Goal: Task Accomplishment & Management: Manage account settings

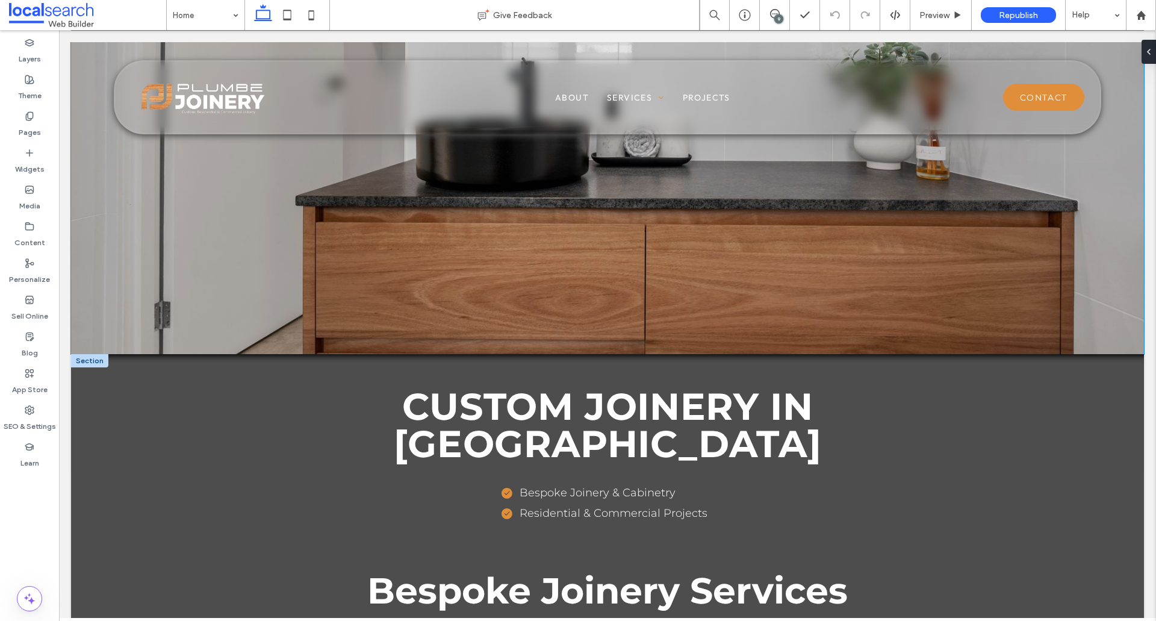
scroll to position [301, 0]
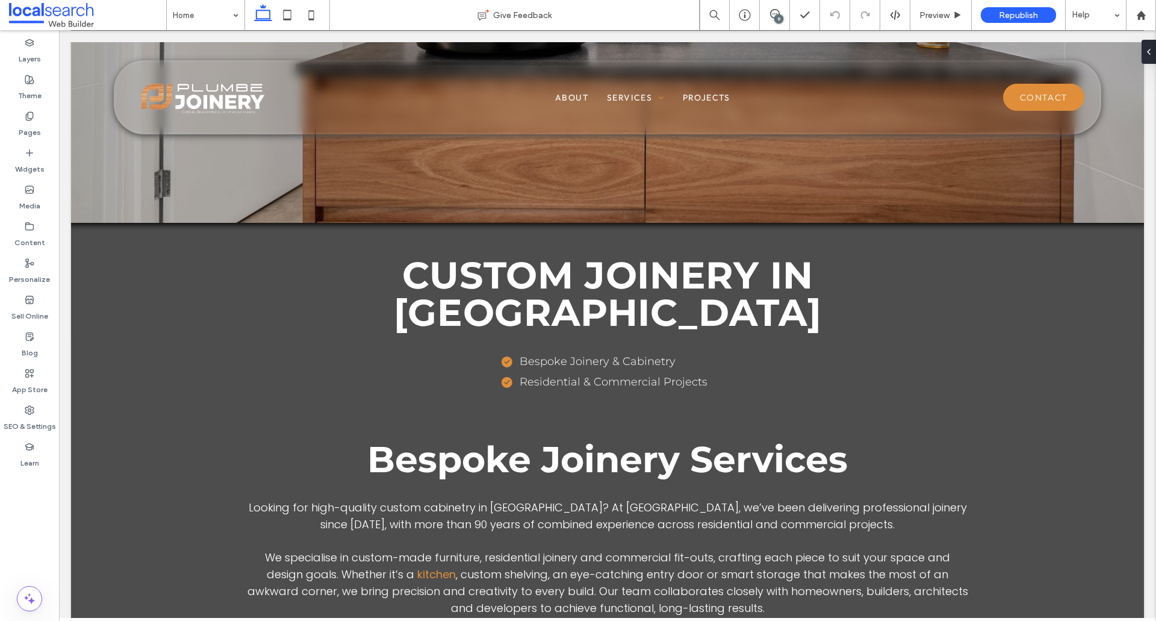
click at [775, 17] on div "9" at bounding box center [778, 18] width 9 height 9
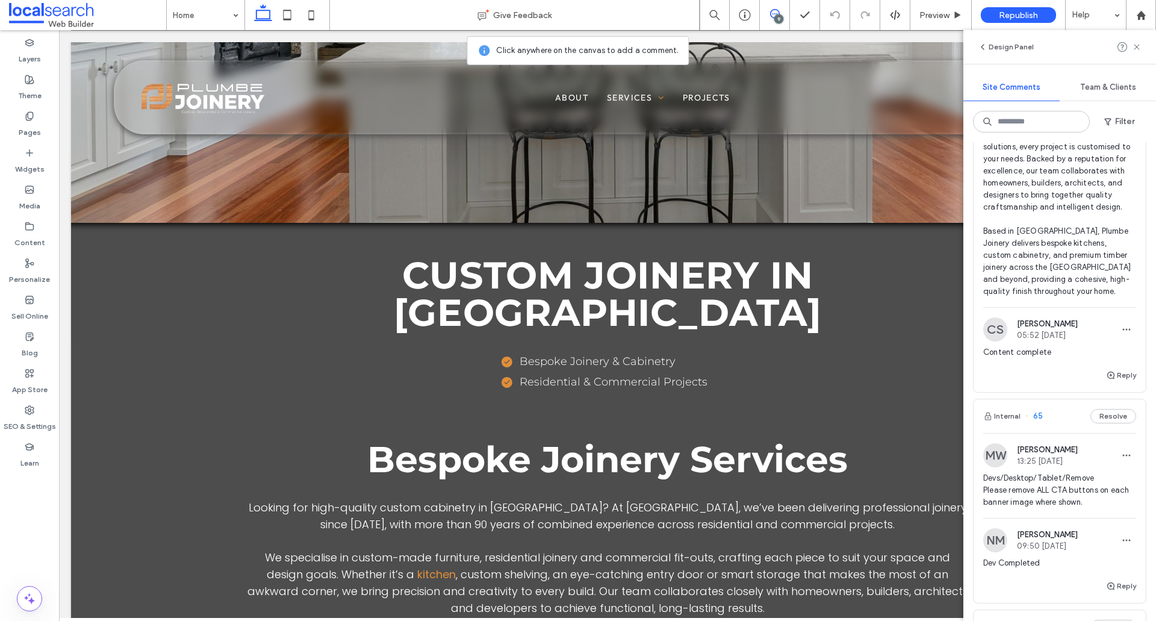
scroll to position [2710, 0]
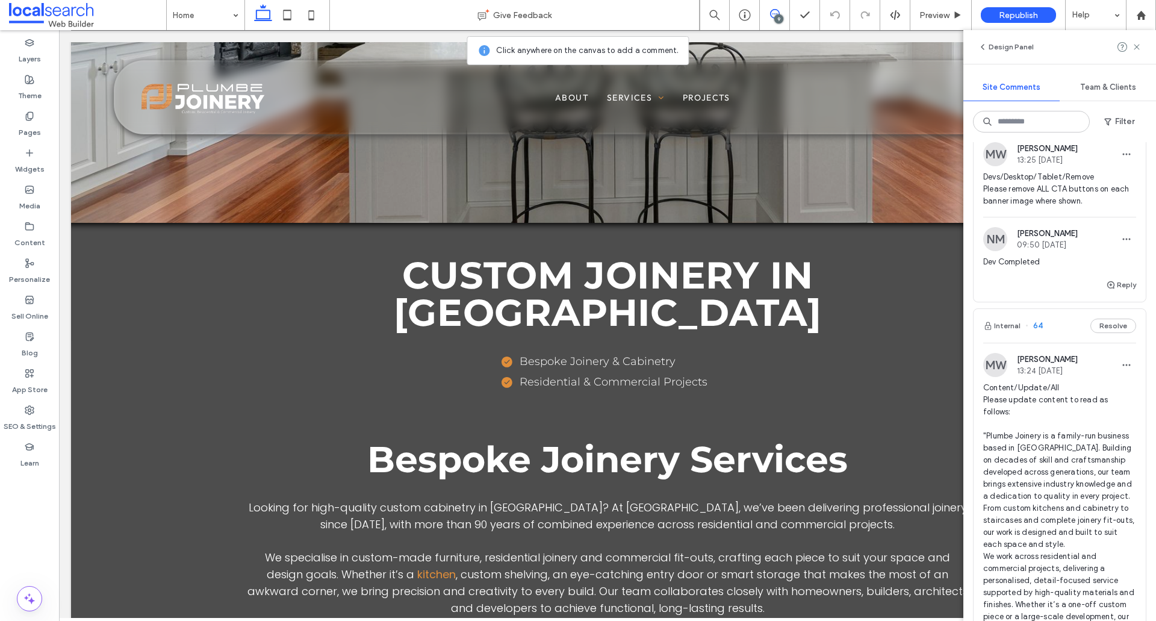
click at [1052, 207] on span "Devs/Desktop/Tablet/Remove Please remove ALL CTA buttons on each banner image w…" at bounding box center [1059, 189] width 153 height 36
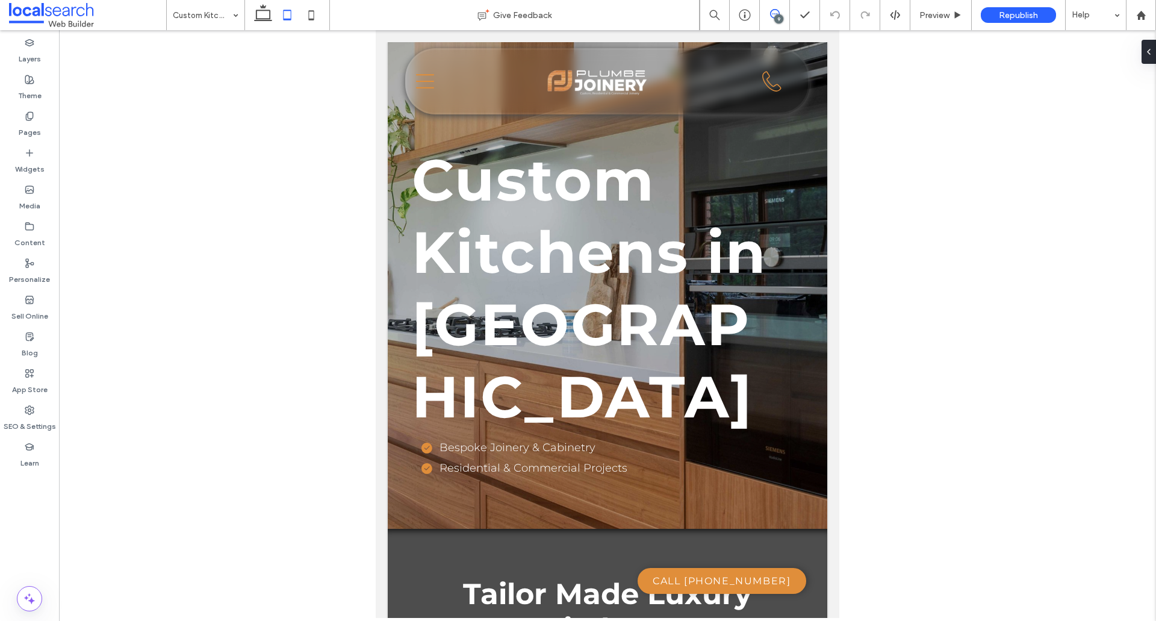
click at [773, 13] on icon at bounding box center [775, 14] width 10 height 10
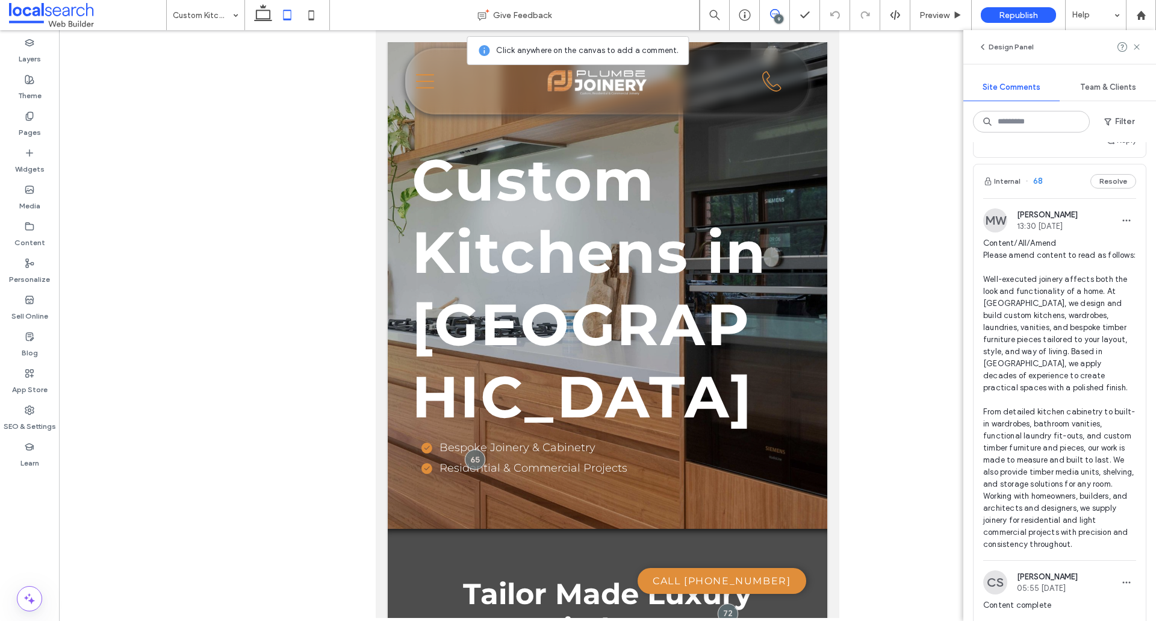
scroll to position [1505, 0]
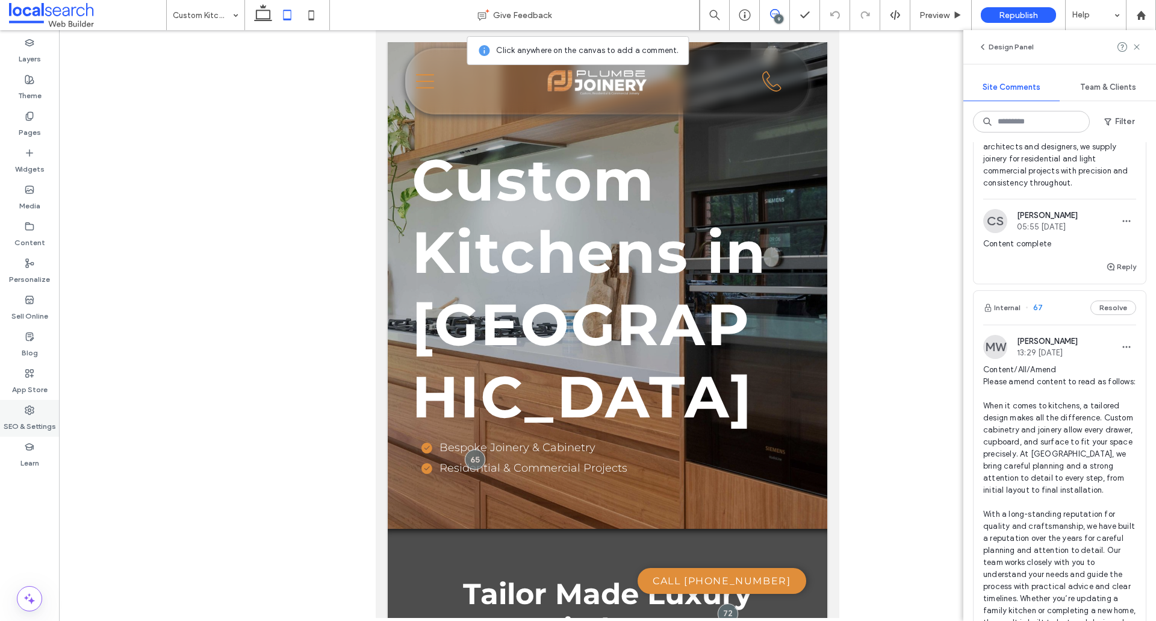
click at [53, 413] on div "SEO & Settings" at bounding box center [29, 418] width 59 height 37
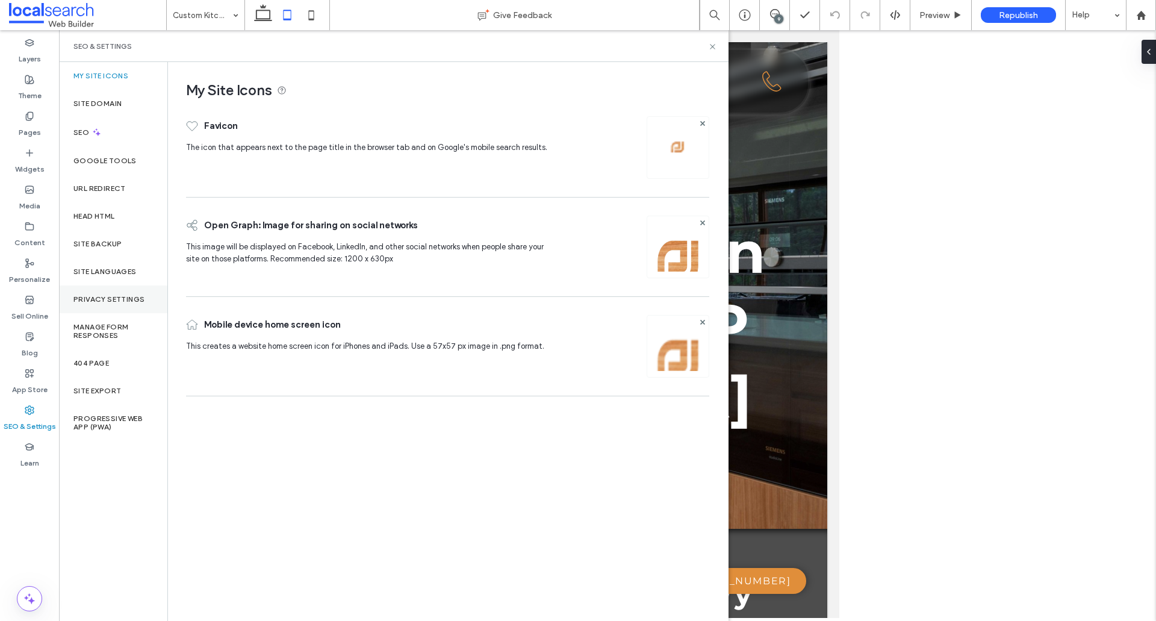
scroll to position [0, 0]
click at [109, 237] on div "Site Backup" at bounding box center [113, 244] width 108 height 28
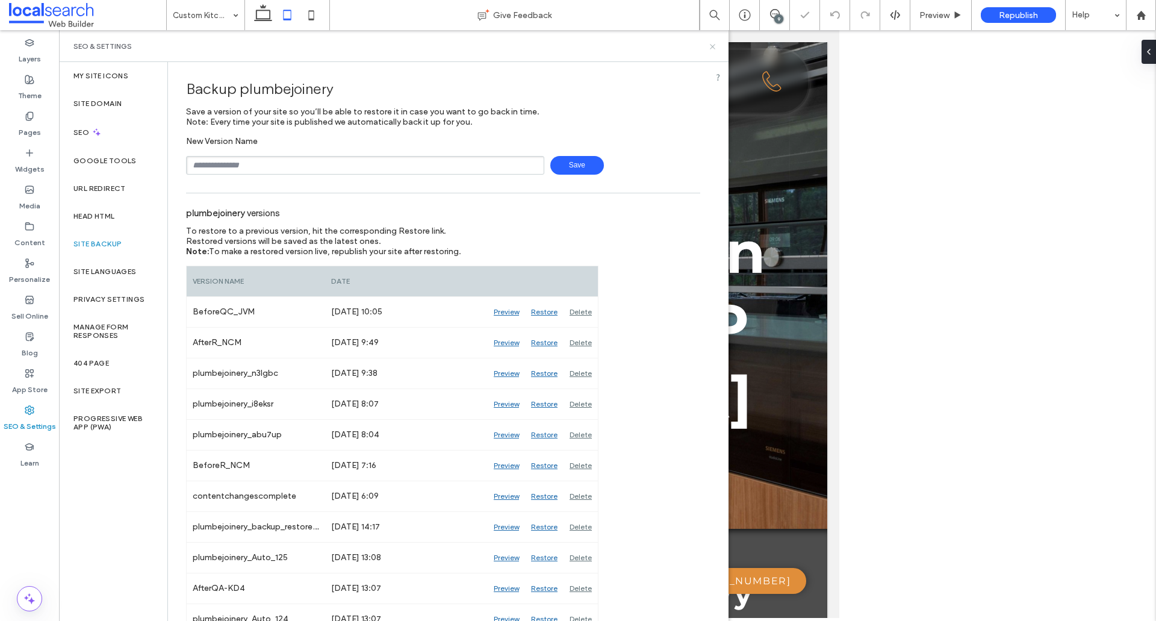
click at [711, 45] on use at bounding box center [712, 46] width 5 height 5
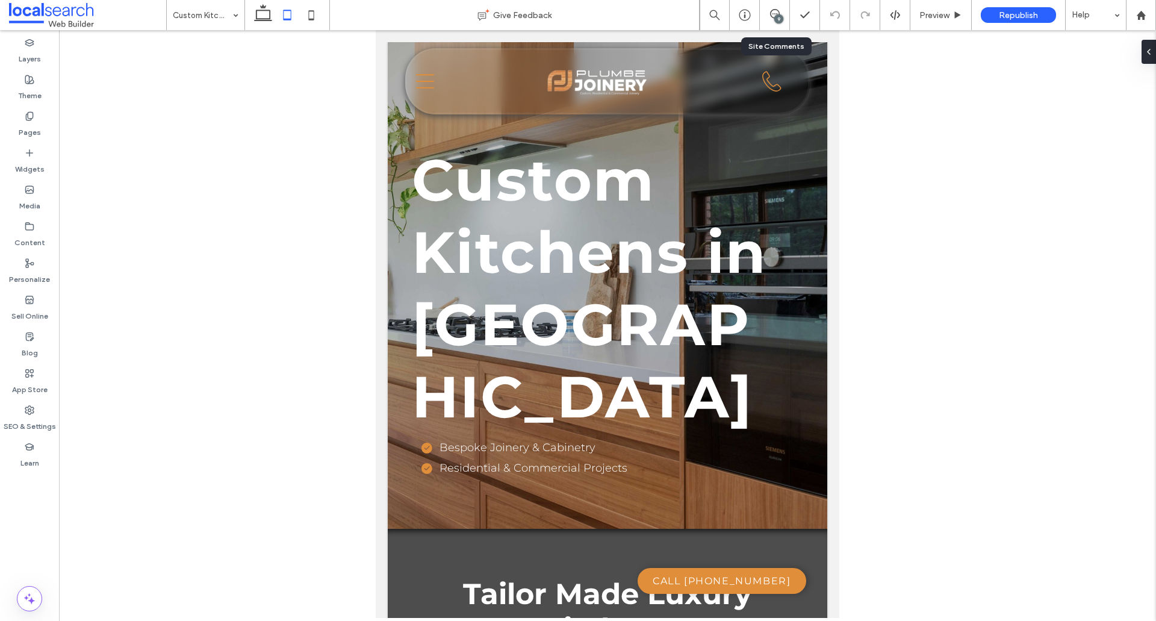
drag, startPoint x: 765, startPoint y: 20, endPoint x: 762, endPoint y: 26, distance: 7.0
click at [764, 21] on div "9" at bounding box center [775, 15] width 30 height 30
click at [767, 20] on div "9" at bounding box center [775, 15] width 30 height 12
click at [775, 18] on div "9" at bounding box center [778, 18] width 9 height 9
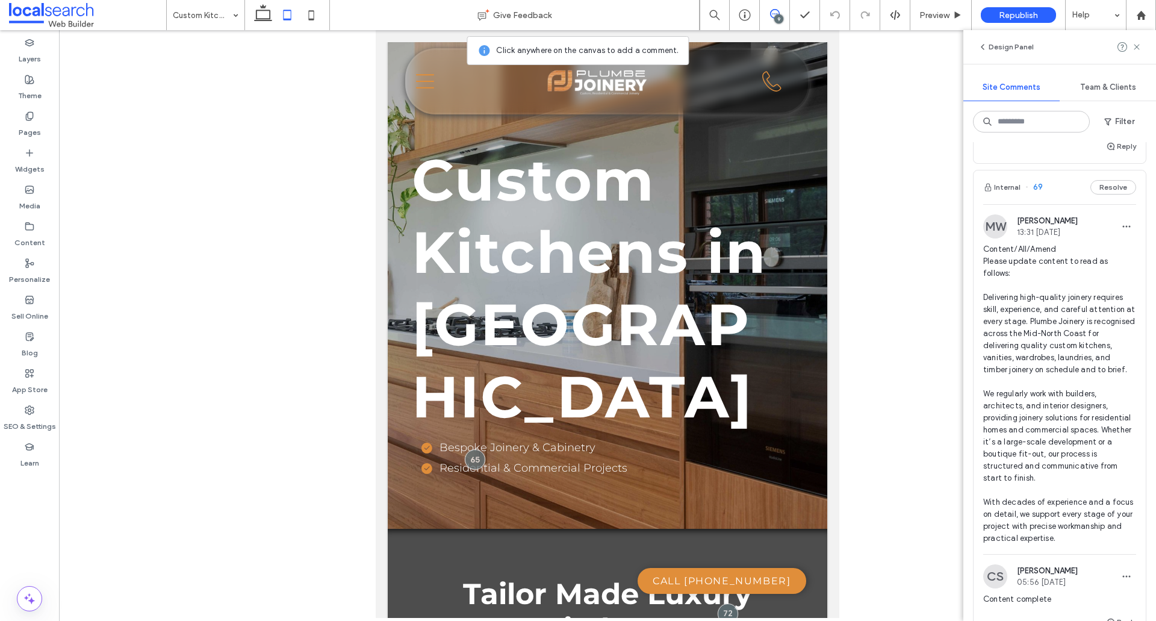
scroll to position [843, 0]
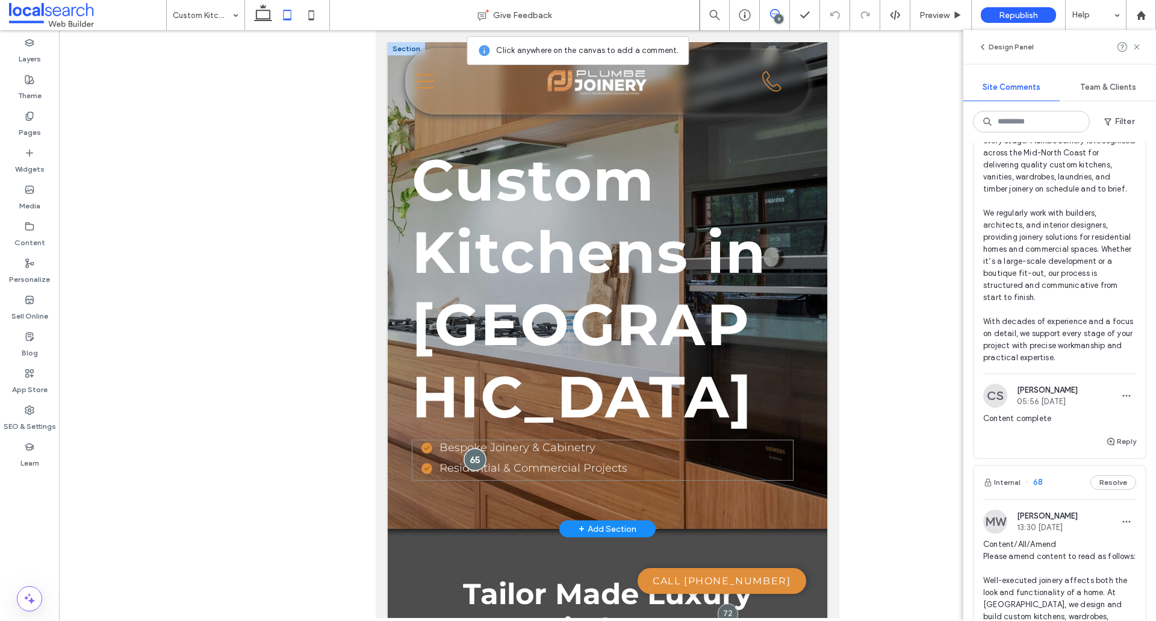
click at [473, 454] on div at bounding box center [475, 459] width 22 height 22
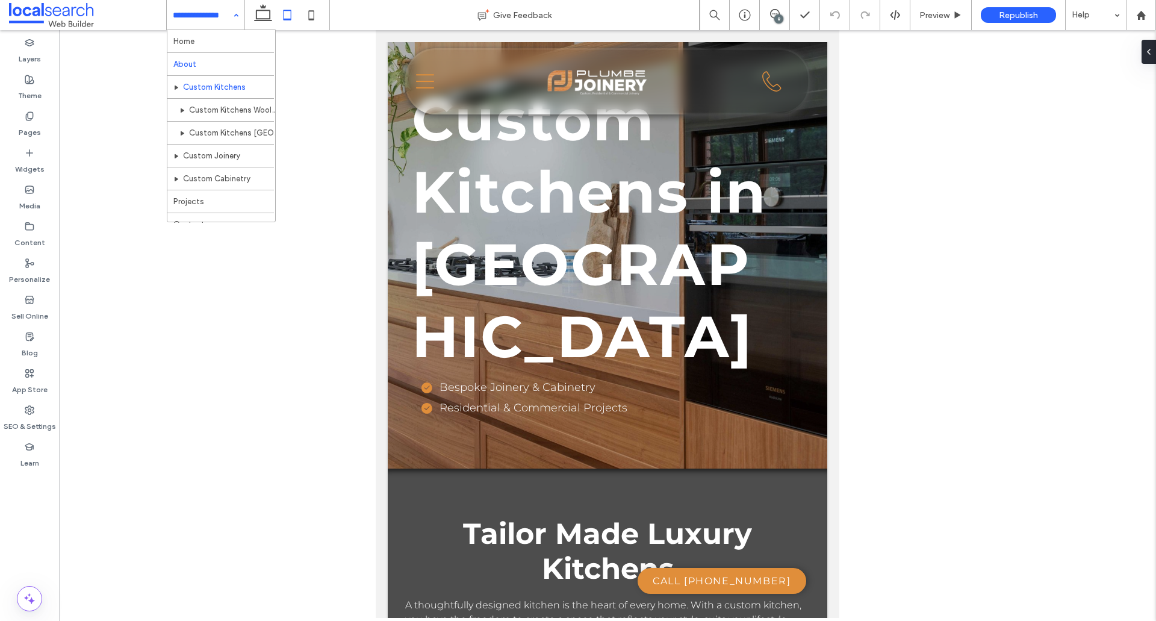
scroll to position [0, 0]
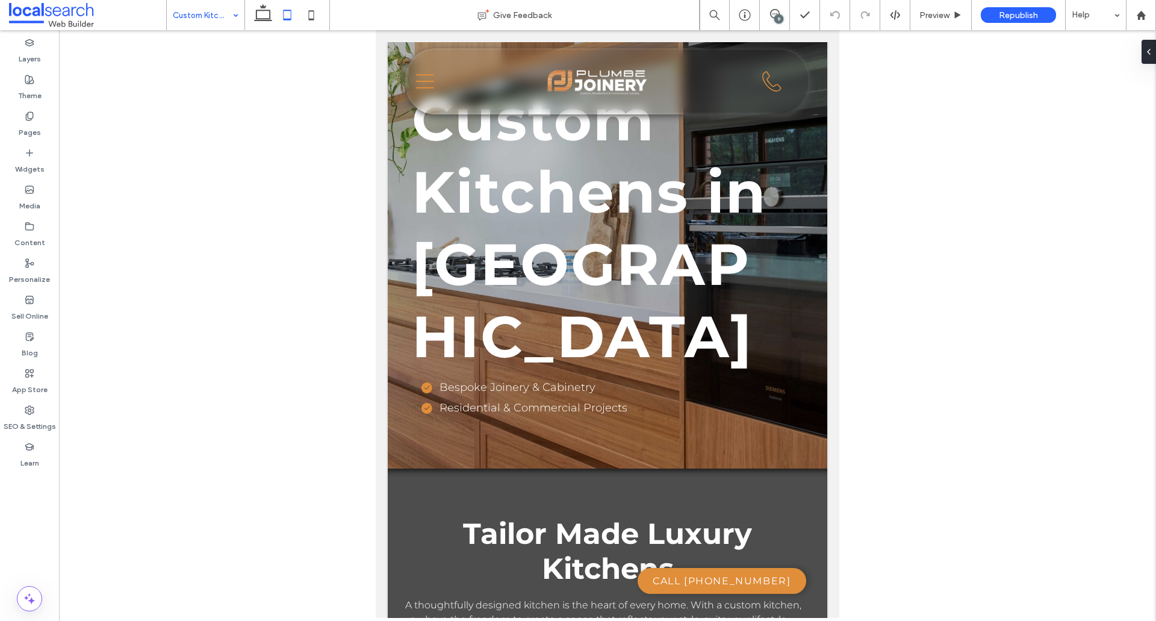
click at [209, 11] on input at bounding box center [203, 15] width 60 height 30
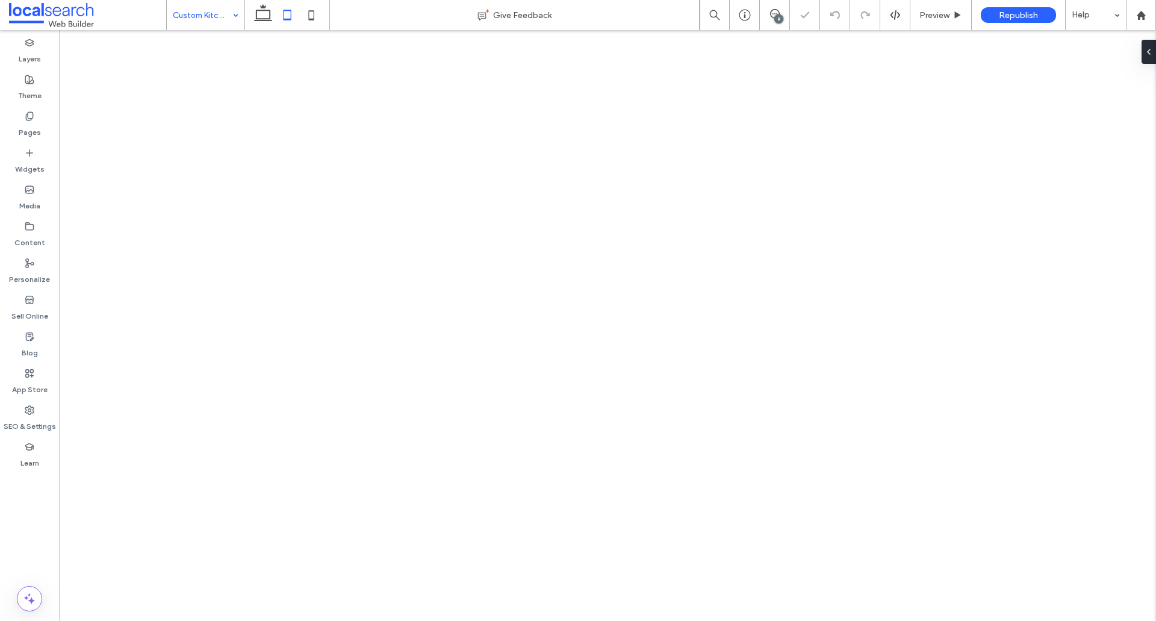
click at [222, 17] on div at bounding box center [578, 310] width 1156 height 621
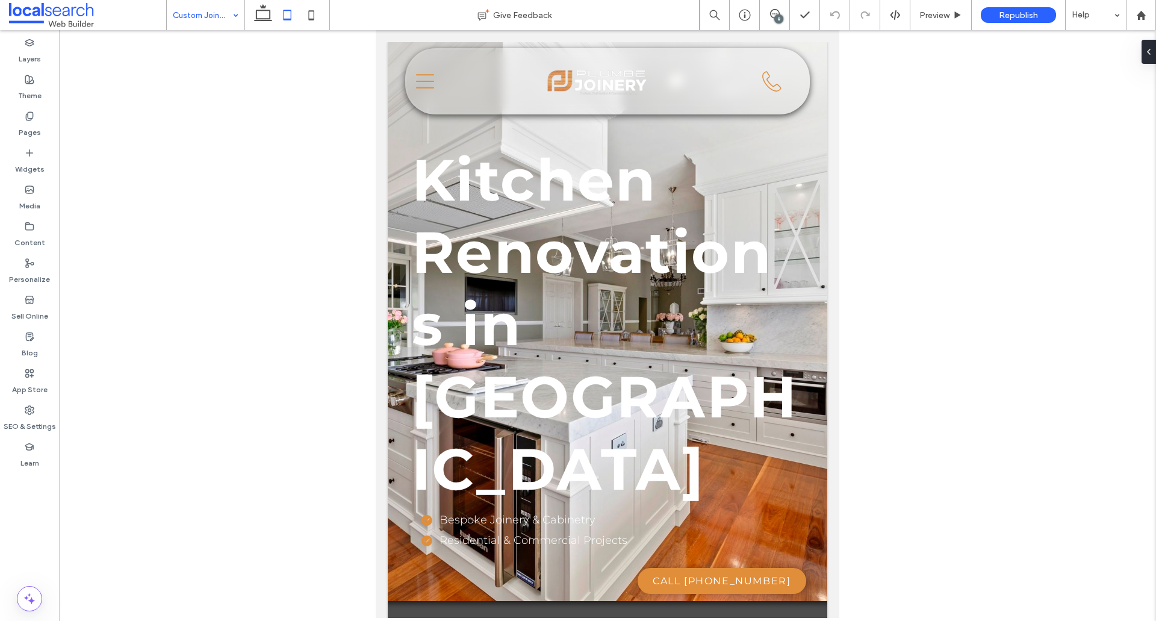
click at [235, 14] on div at bounding box center [578, 310] width 1156 height 621
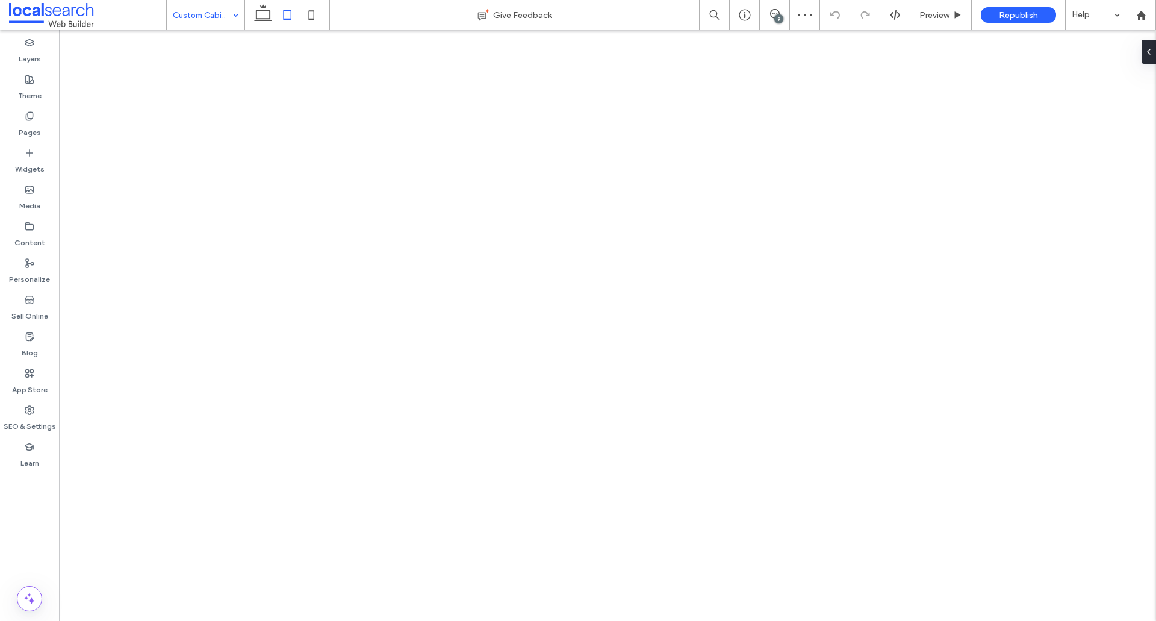
click at [235, 18] on div "Custom Cabinetry Give Feedback 9 Preview Republish Help Design Panel Site Comme…" at bounding box center [578, 310] width 1156 height 621
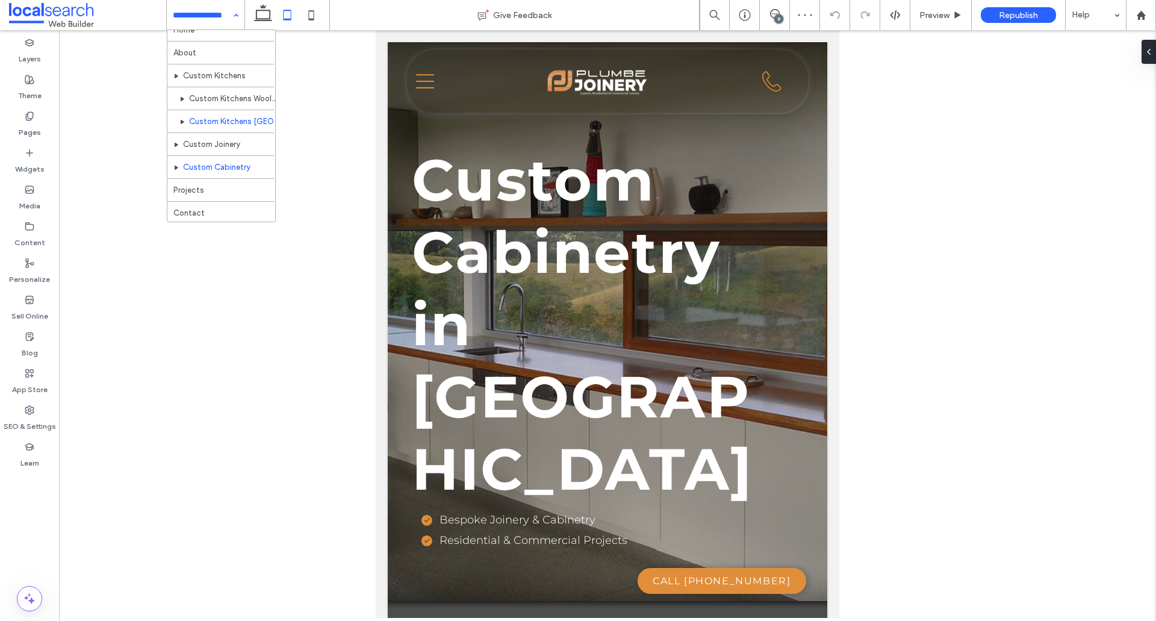
scroll to position [13, 0]
click at [777, 16] on div "9" at bounding box center [778, 18] width 9 height 9
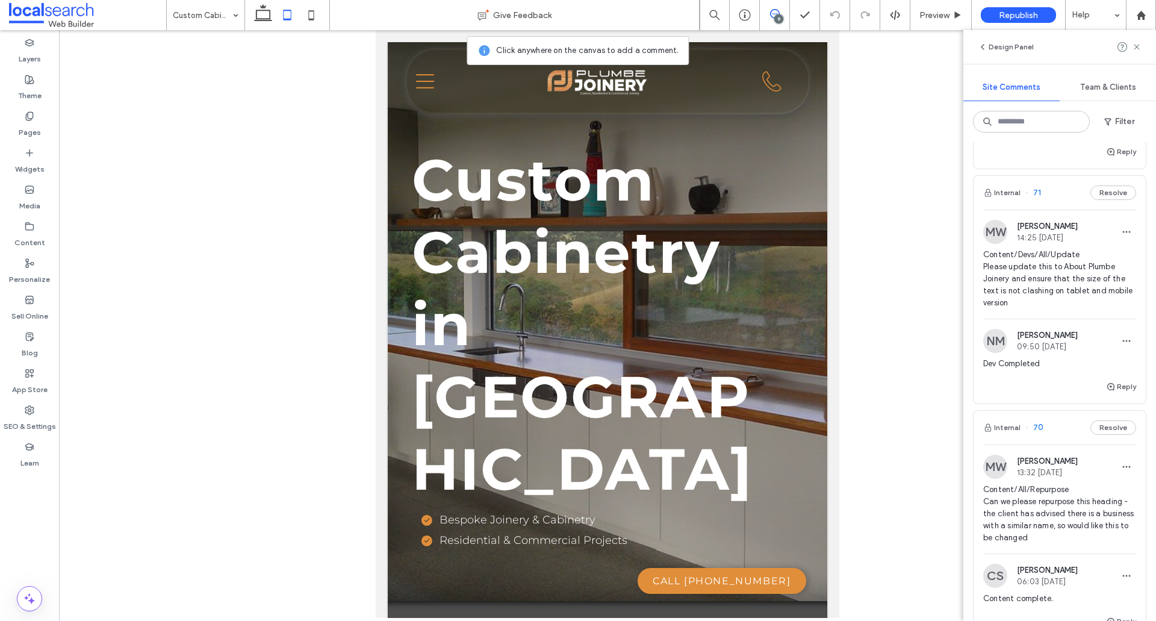
scroll to position [301, 0]
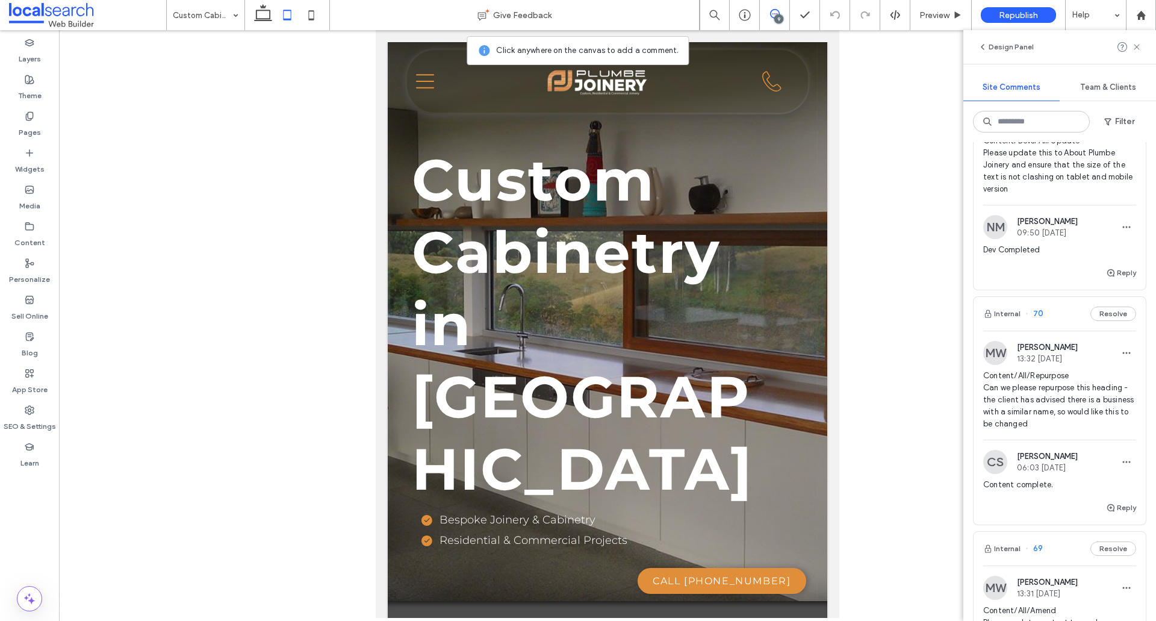
click at [1019, 273] on div "Reply" at bounding box center [1060, 278] width 172 height 24
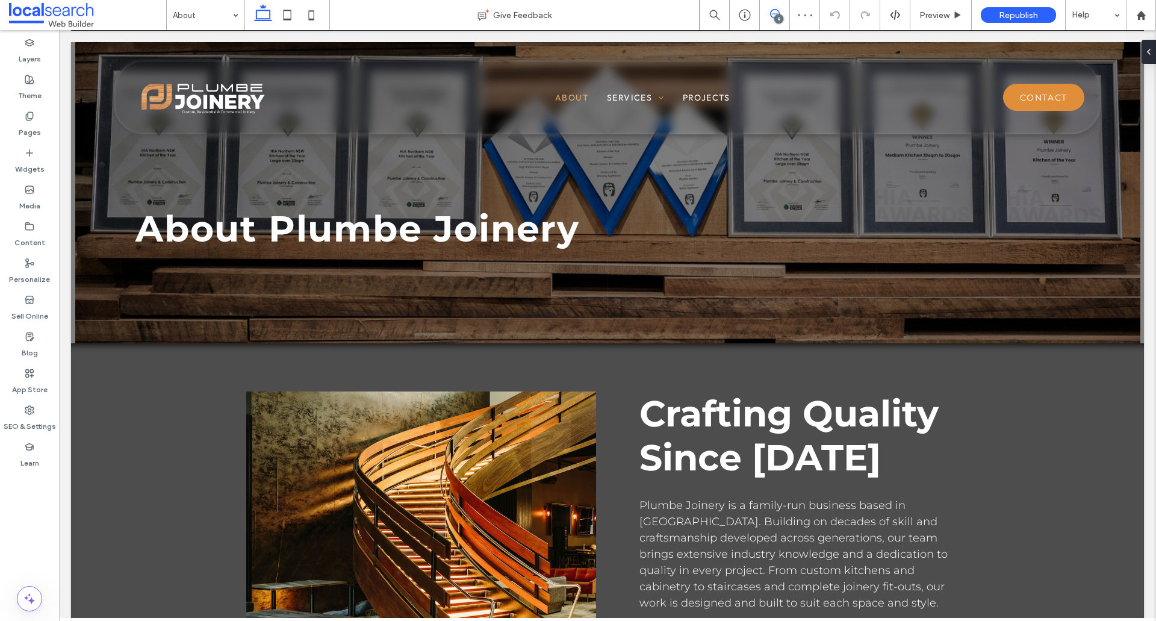
click at [771, 15] on use at bounding box center [775, 14] width 10 height 10
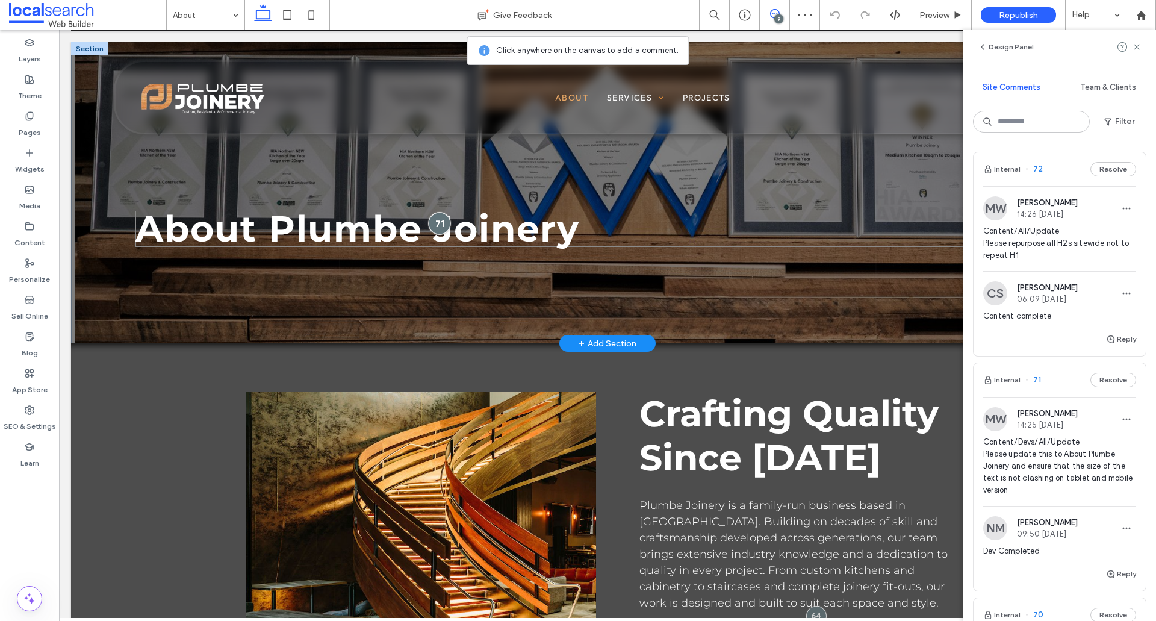
click at [432, 227] on div at bounding box center [439, 224] width 22 height 22
click at [297, 8] on icon at bounding box center [287, 15] width 24 height 24
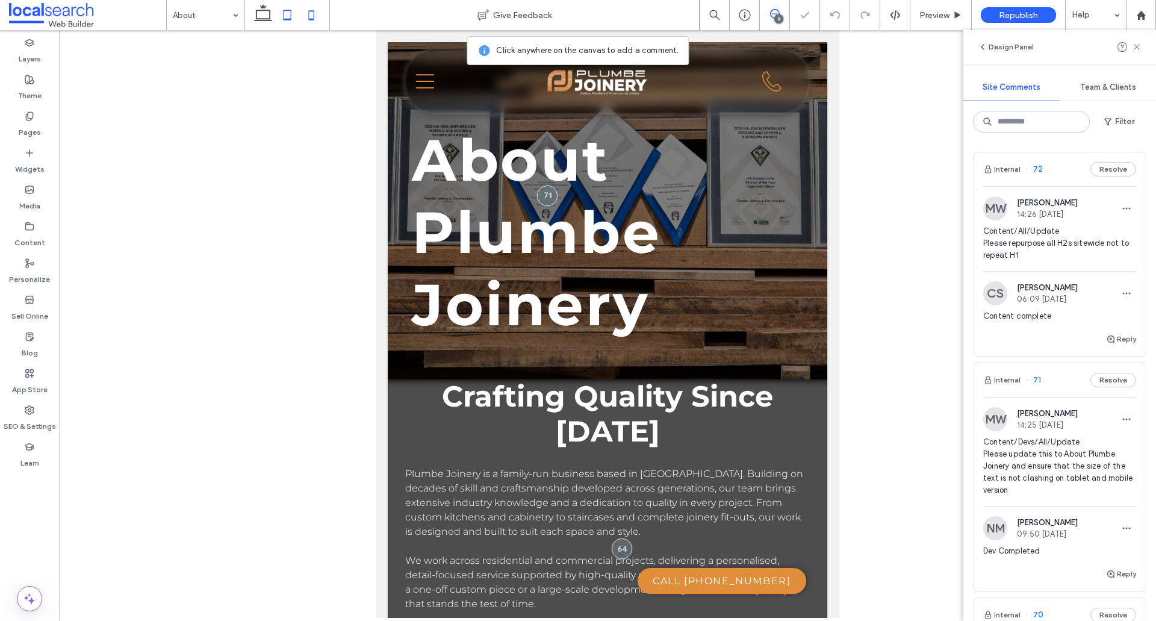
click at [314, 16] on use at bounding box center [311, 15] width 5 height 10
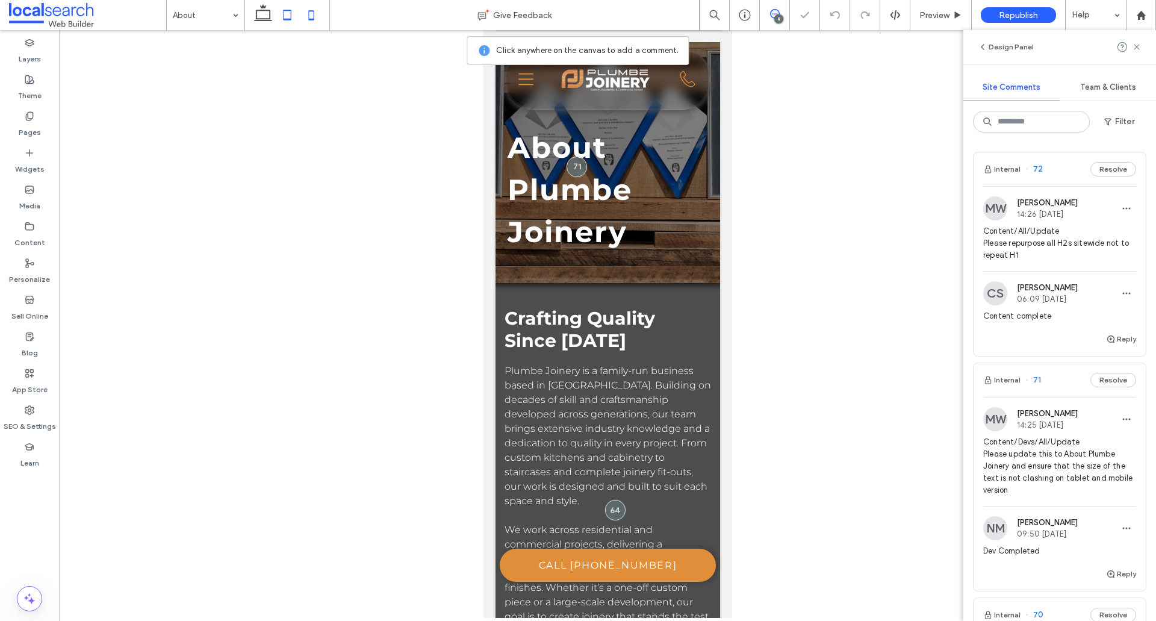
click at [293, 15] on icon at bounding box center [287, 15] width 24 height 24
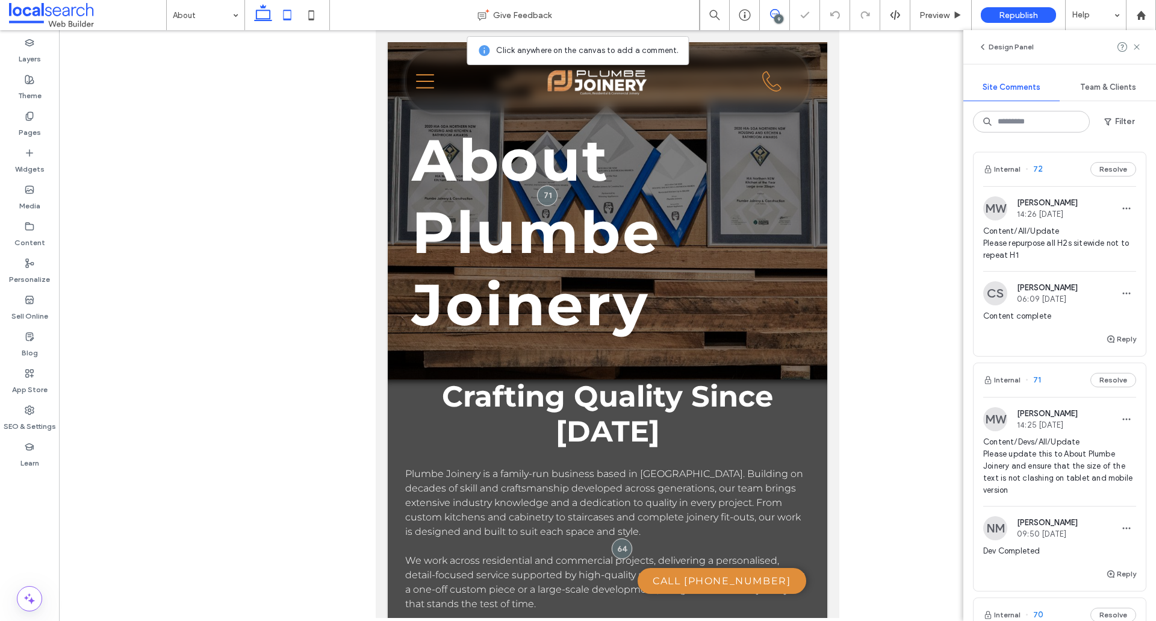
click at [270, 16] on use at bounding box center [263, 12] width 18 height 17
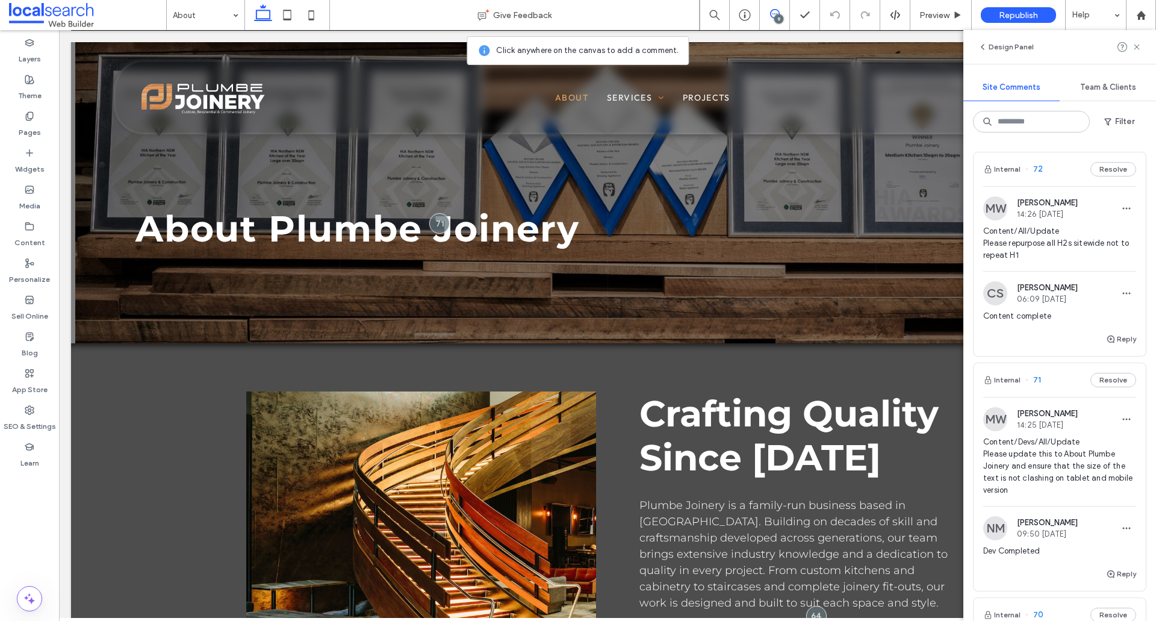
drag, startPoint x: 290, startPoint y: 20, endPoint x: 366, endPoint y: 58, distance: 84.6
click at [290, 20] on icon at bounding box center [287, 15] width 24 height 24
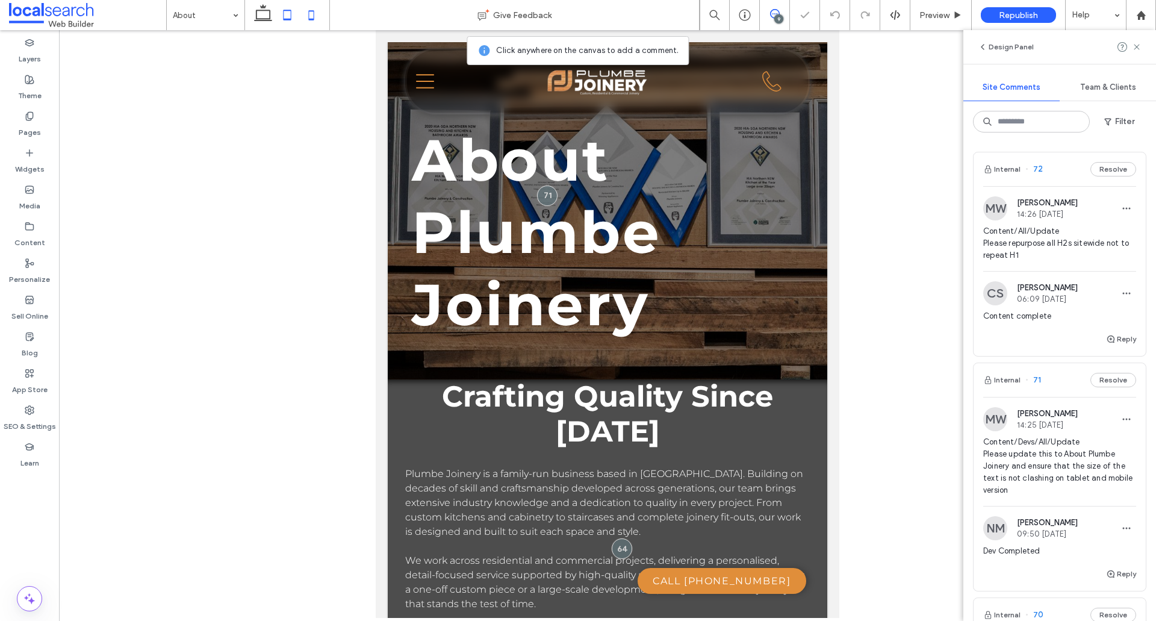
click at [314, 16] on icon at bounding box center [311, 15] width 24 height 24
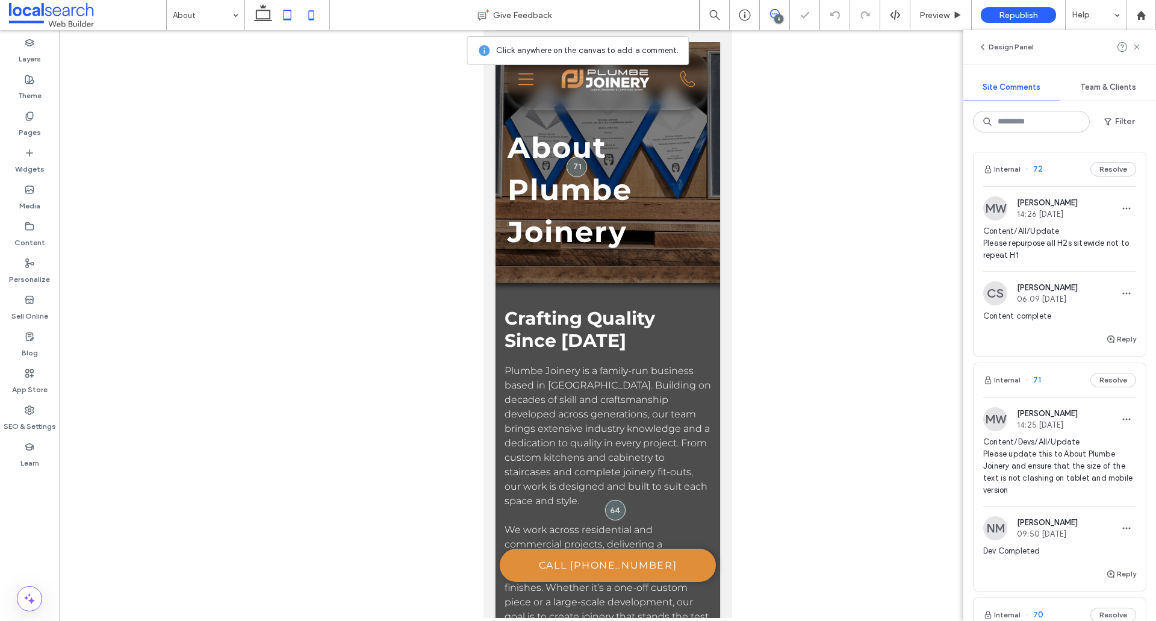
click at [288, 14] on icon at bounding box center [287, 15] width 24 height 24
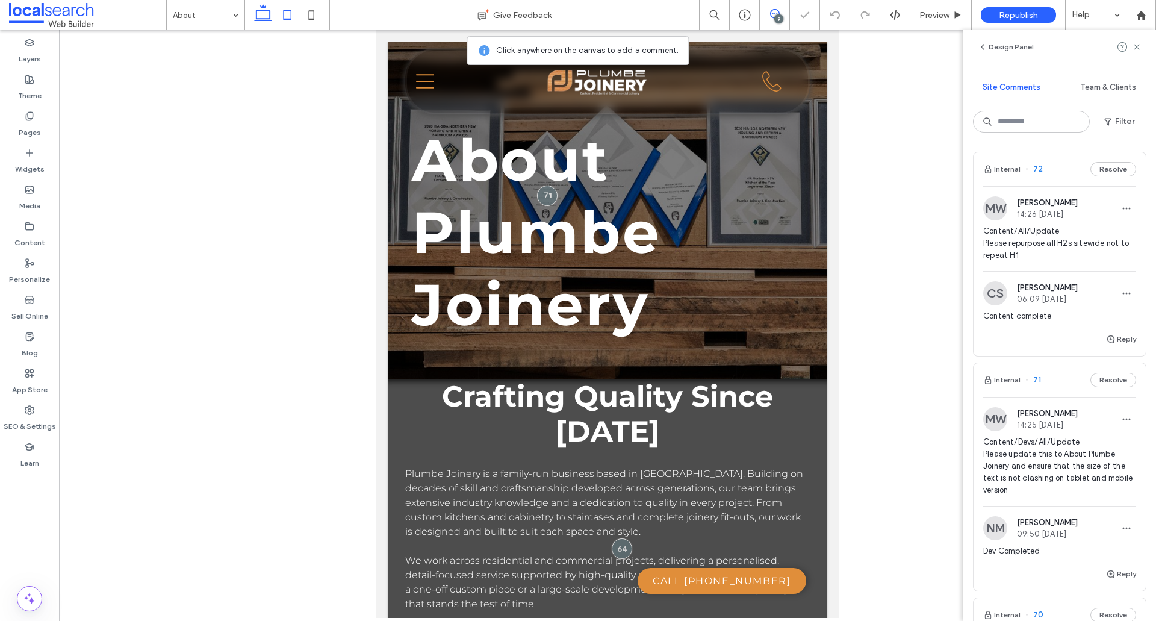
click at [268, 14] on icon at bounding box center [263, 15] width 24 height 24
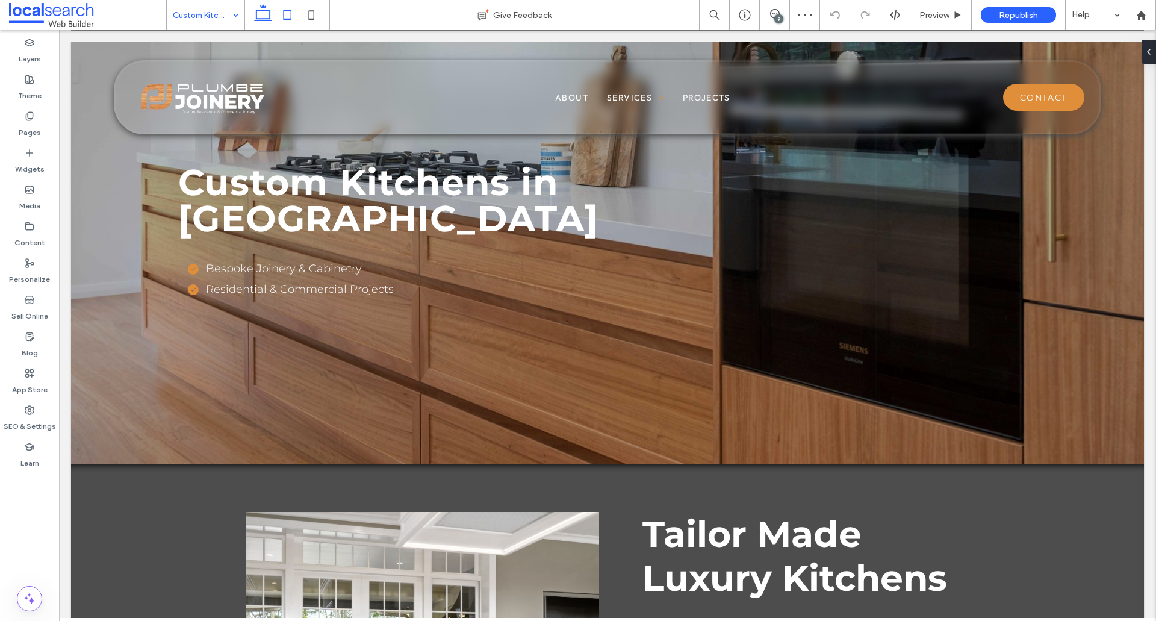
click at [287, 15] on icon at bounding box center [287, 15] width 24 height 24
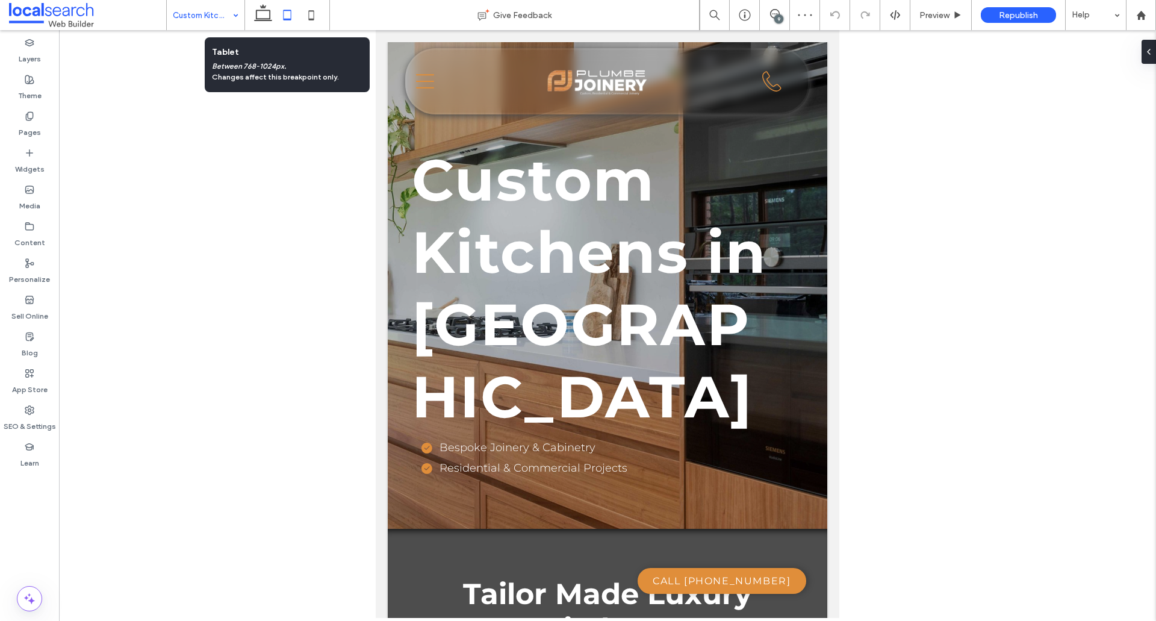
click at [257, 15] on use at bounding box center [263, 12] width 18 height 17
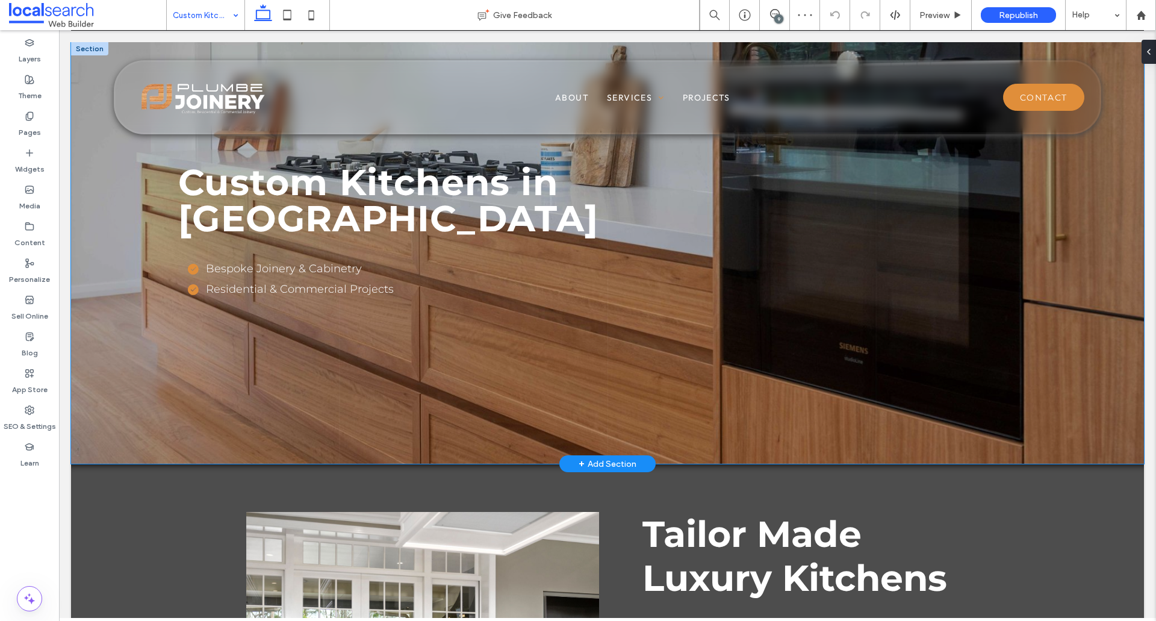
click at [258, 351] on div "Bespoke Joinery & Cabinetry Residential & Commercial Projects" at bounding box center [606, 337] width 857 height 153
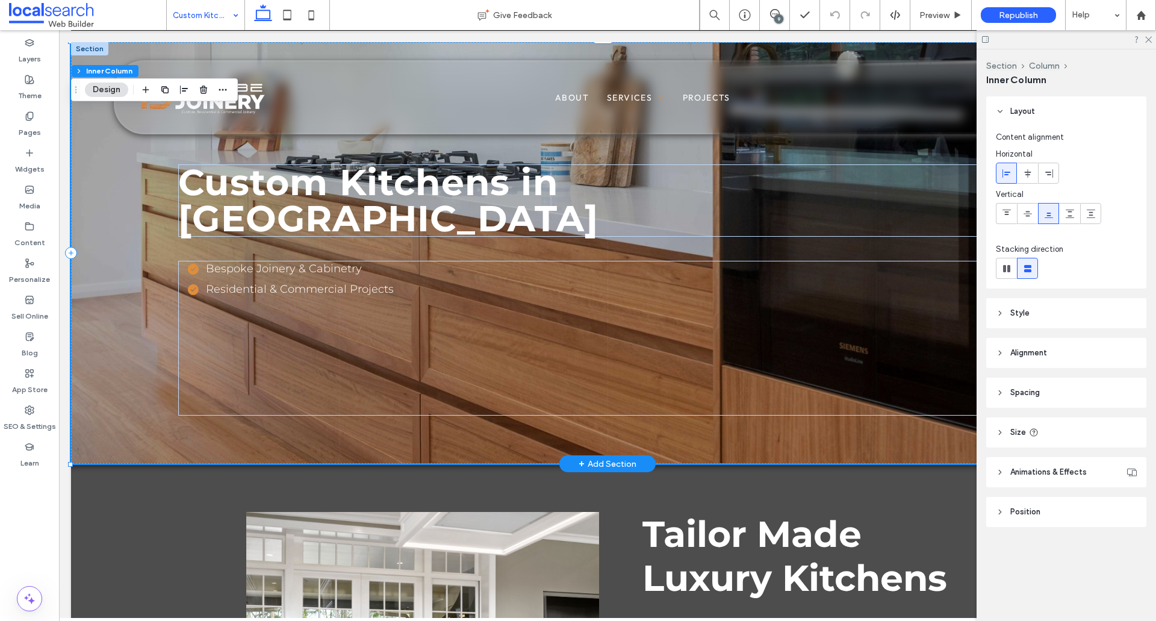
click at [296, 332] on div "Bespoke Joinery & Cabinetry Residential & Commercial Projects" at bounding box center [606, 337] width 857 height 153
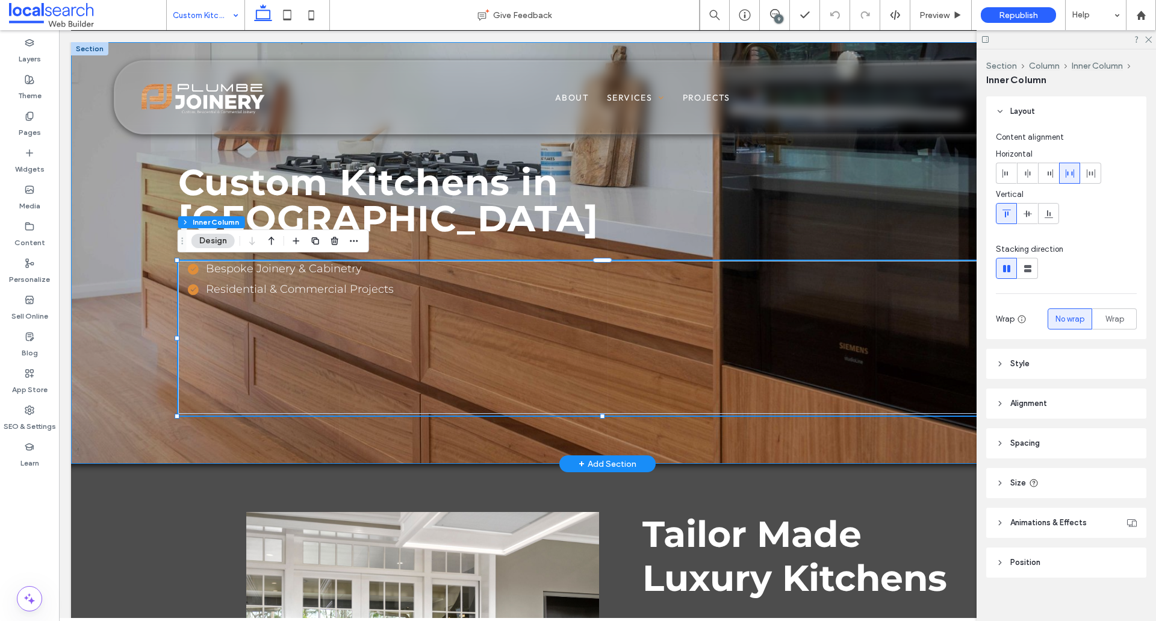
click at [732, 450] on div "Custom Kitchens in [GEOGRAPHIC_DATA] Bespoke Joinery & Cabinetry Residential & …" at bounding box center [607, 253] width 1073 height 422
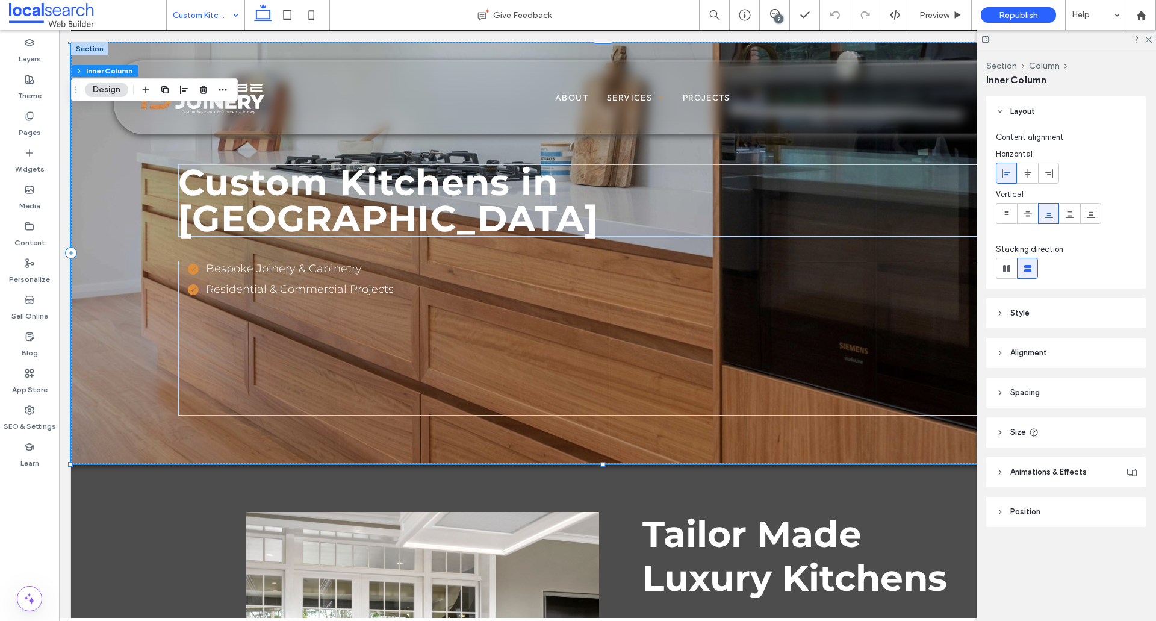
click at [774, 19] on div "9" at bounding box center [778, 18] width 9 height 9
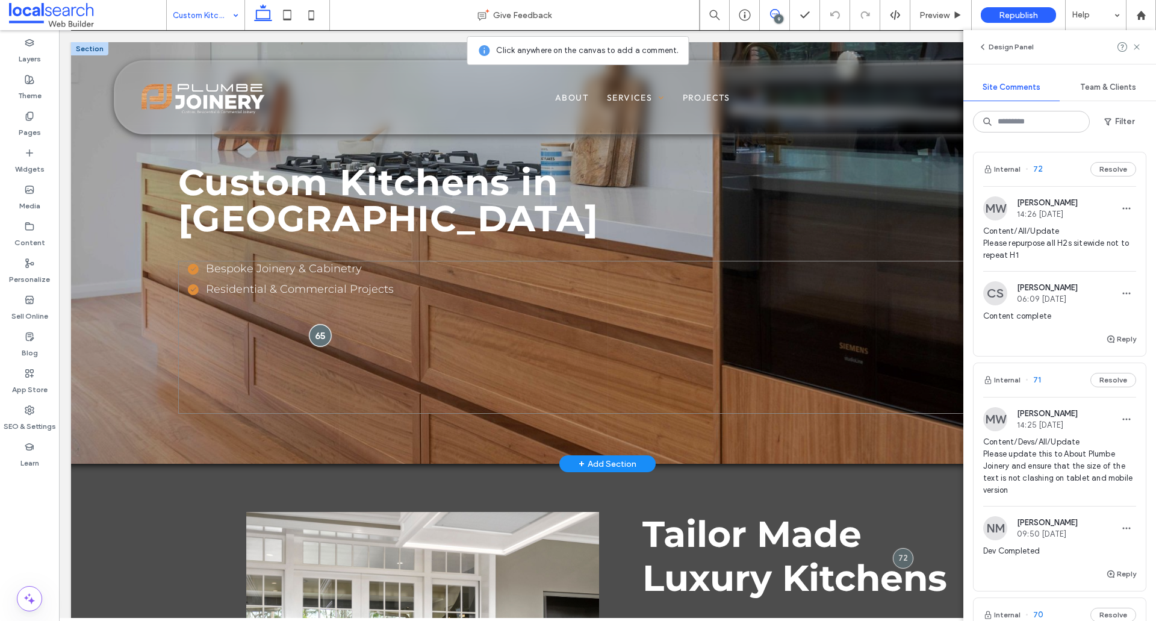
click at [326, 337] on div at bounding box center [321, 335] width 22 height 22
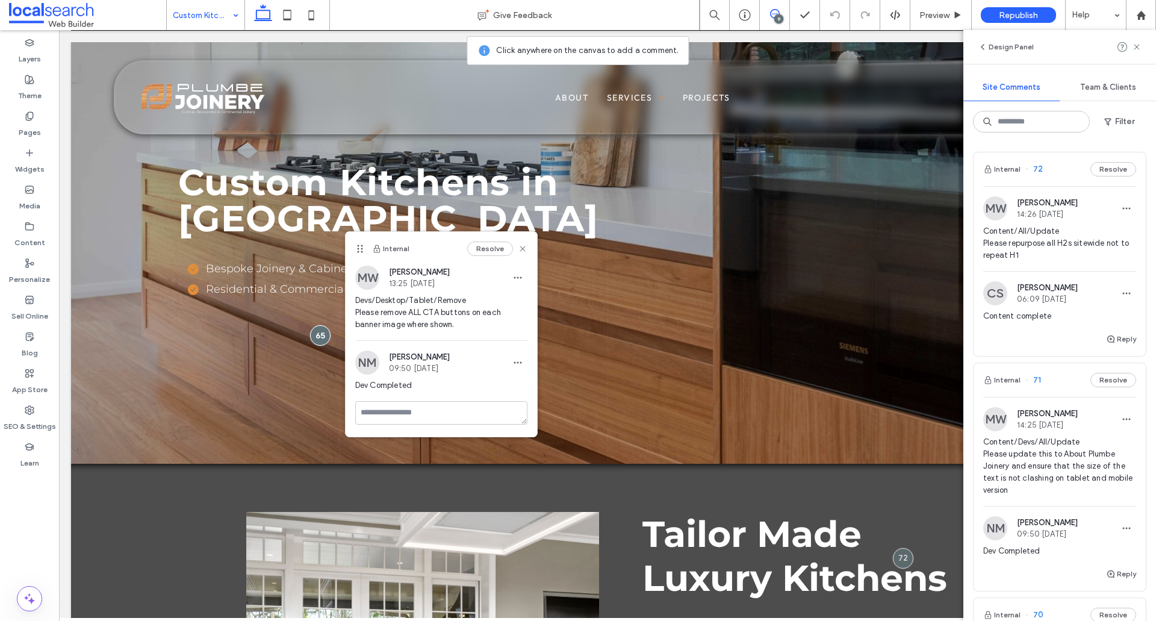
click at [387, 321] on span "Devs/Desktop/Tablet/Remove Please remove ALL CTA buttons on each banner image w…" at bounding box center [441, 312] width 172 height 36
click at [21, 412] on div "SEO & Settings" at bounding box center [29, 418] width 59 height 37
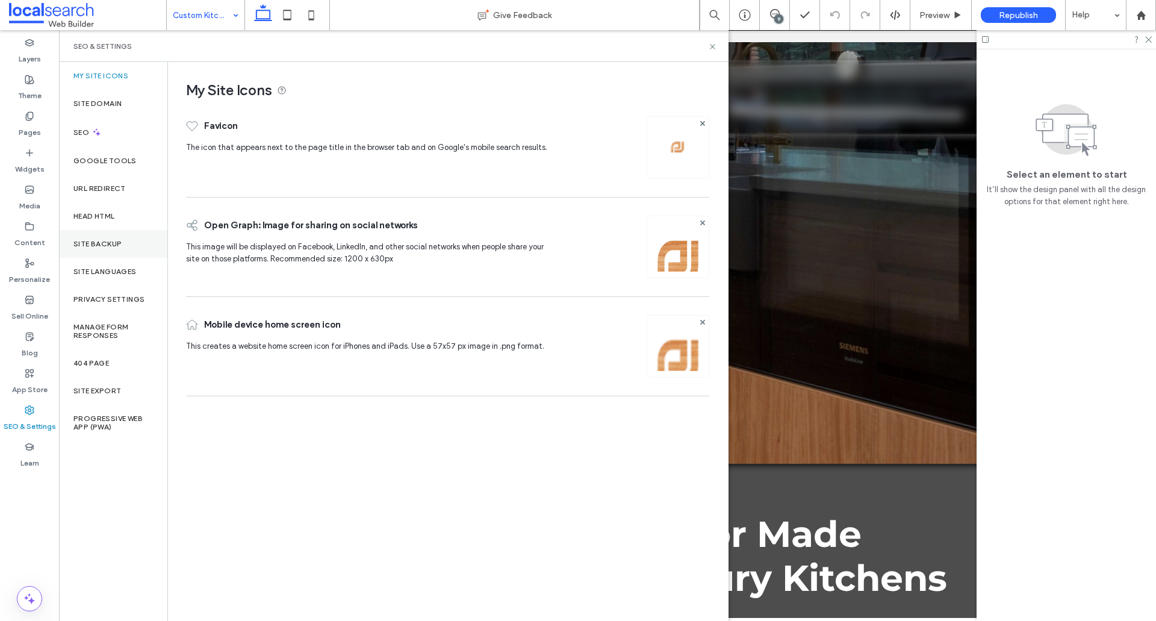
click at [113, 252] on div "Site Backup" at bounding box center [113, 244] width 108 height 28
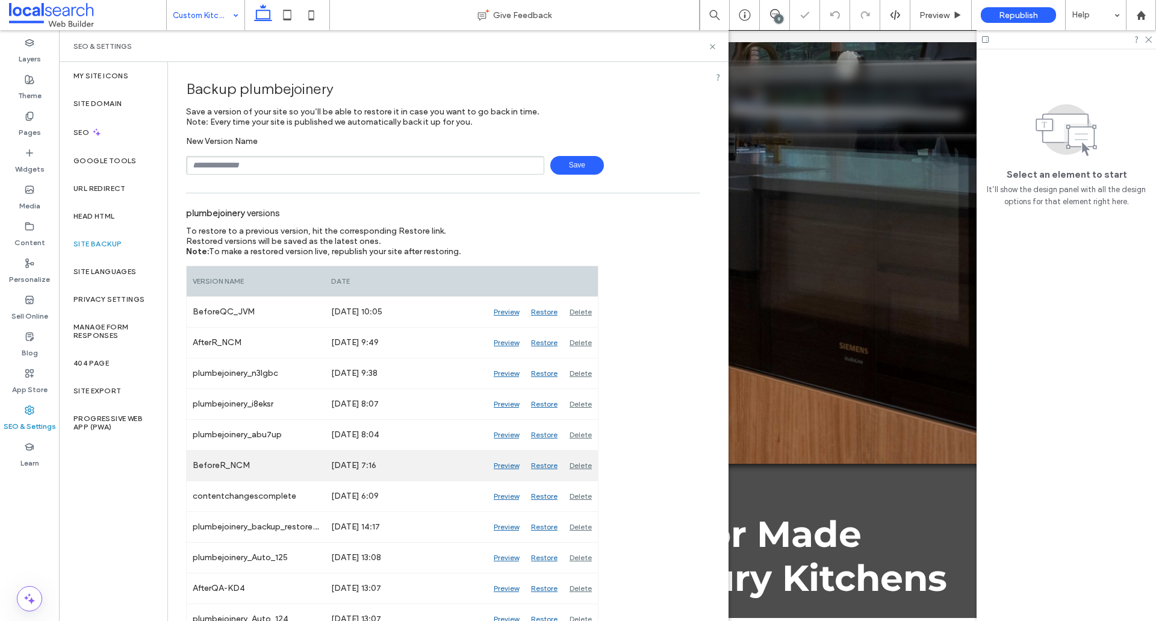
click at [512, 468] on div "Preview" at bounding box center [506, 465] width 37 height 30
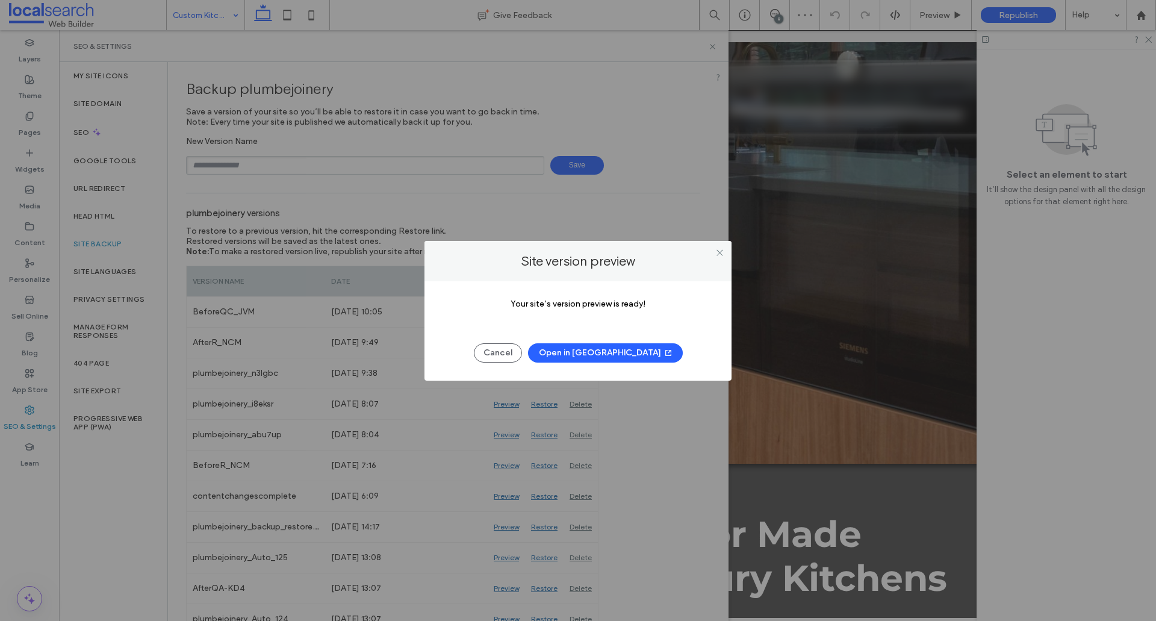
click at [623, 353] on button "Open in [GEOGRAPHIC_DATA]" at bounding box center [605, 352] width 155 height 19
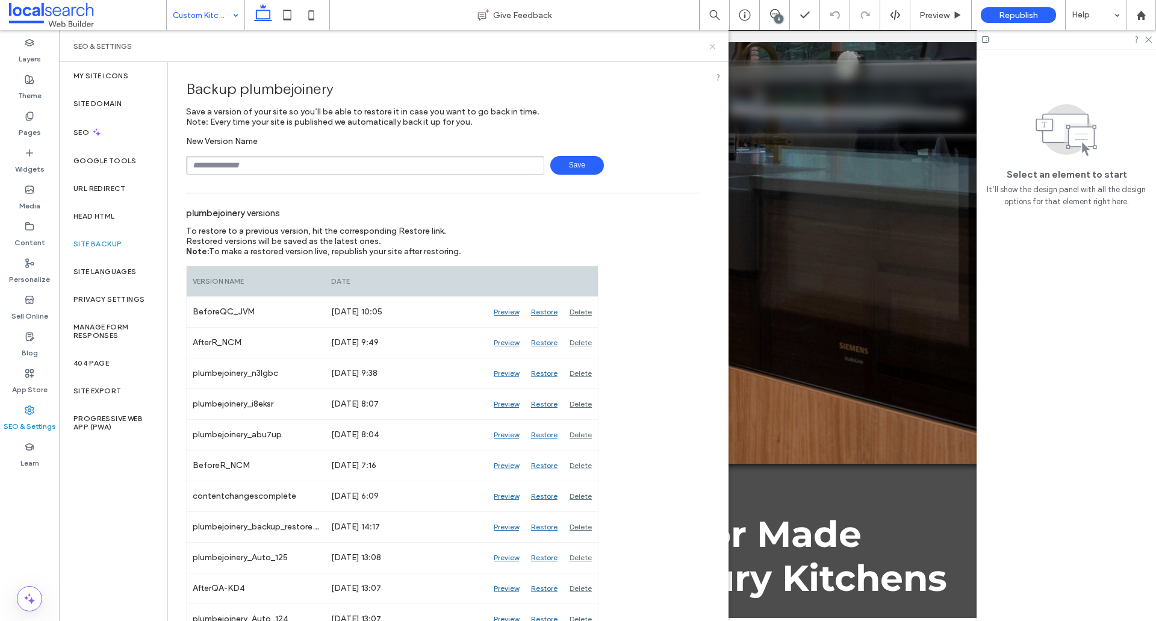
click at [710, 46] on icon at bounding box center [712, 46] width 9 height 9
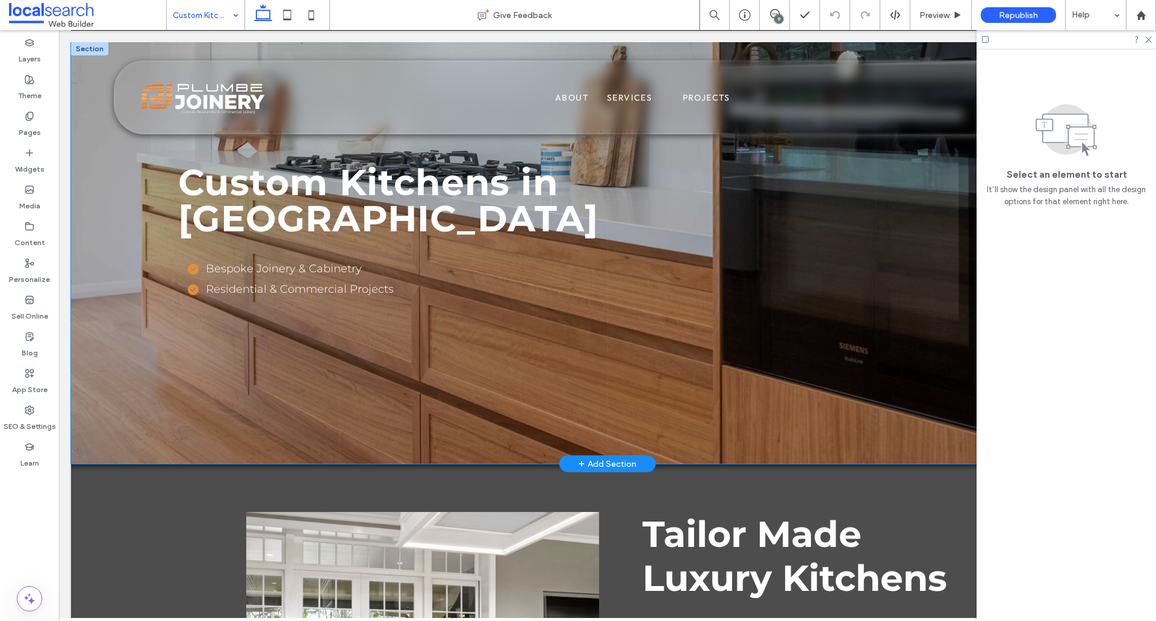
click at [317, 384] on div "Bespoke Joinery & Cabinetry Residential & Commercial Projects" at bounding box center [606, 337] width 857 height 153
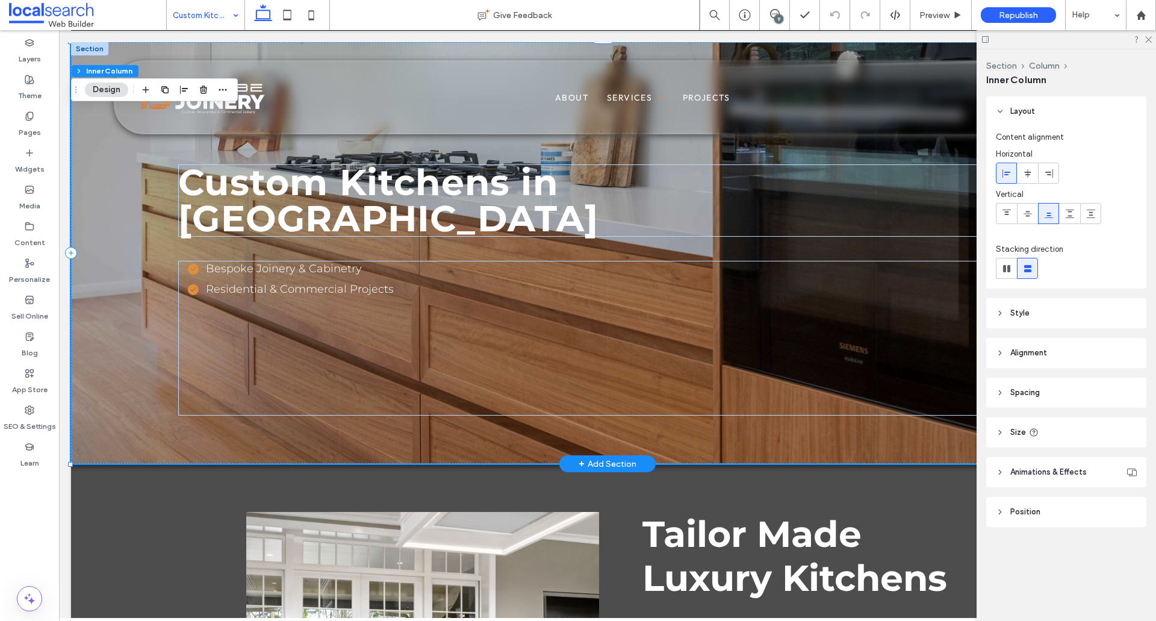
click at [317, 384] on div "Bespoke Joinery & Cabinetry Residential & Commercial Projects" at bounding box center [606, 337] width 857 height 153
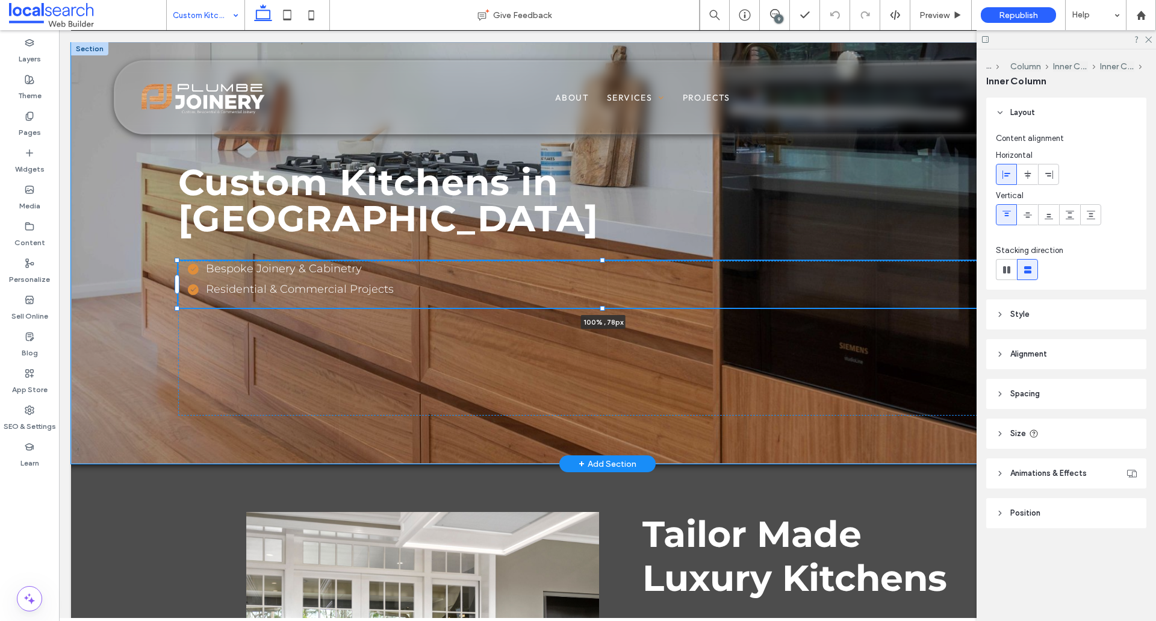
drag, startPoint x: 604, startPoint y: 413, endPoint x: 579, endPoint y: 297, distance: 118.9
click at [579, 297] on div "Custom Kitchens in [GEOGRAPHIC_DATA] Bespoke Joinery & Cabinetry Residential & …" at bounding box center [607, 253] width 1073 height 422
type input "**"
drag, startPoint x: 562, startPoint y: 356, endPoint x: 568, endPoint y: 357, distance: 6.1
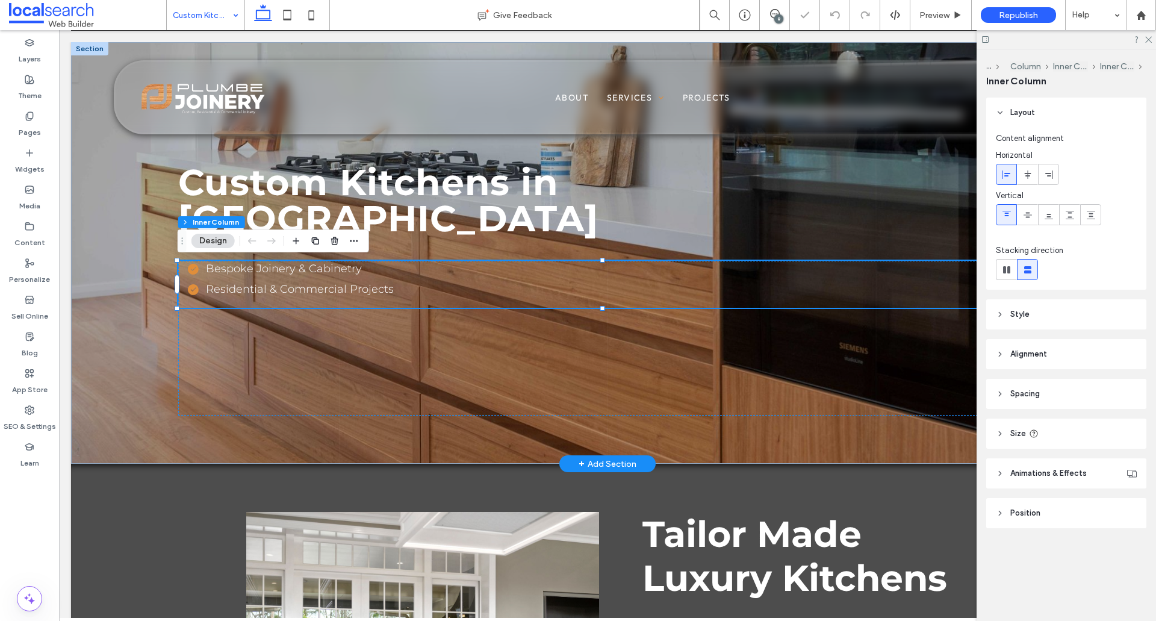
click at [561, 357] on div "Bespoke Joinery & Cabinetry Residential & Commercial Projects 100% , 78px" at bounding box center [606, 338] width 857 height 155
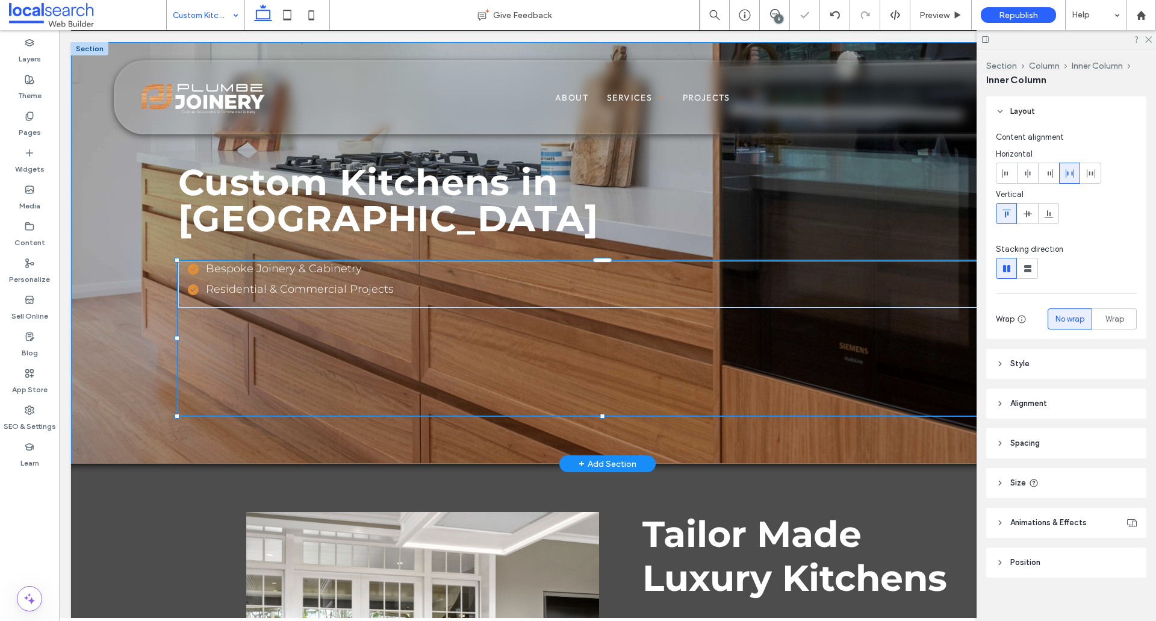
scroll to position [10, 0]
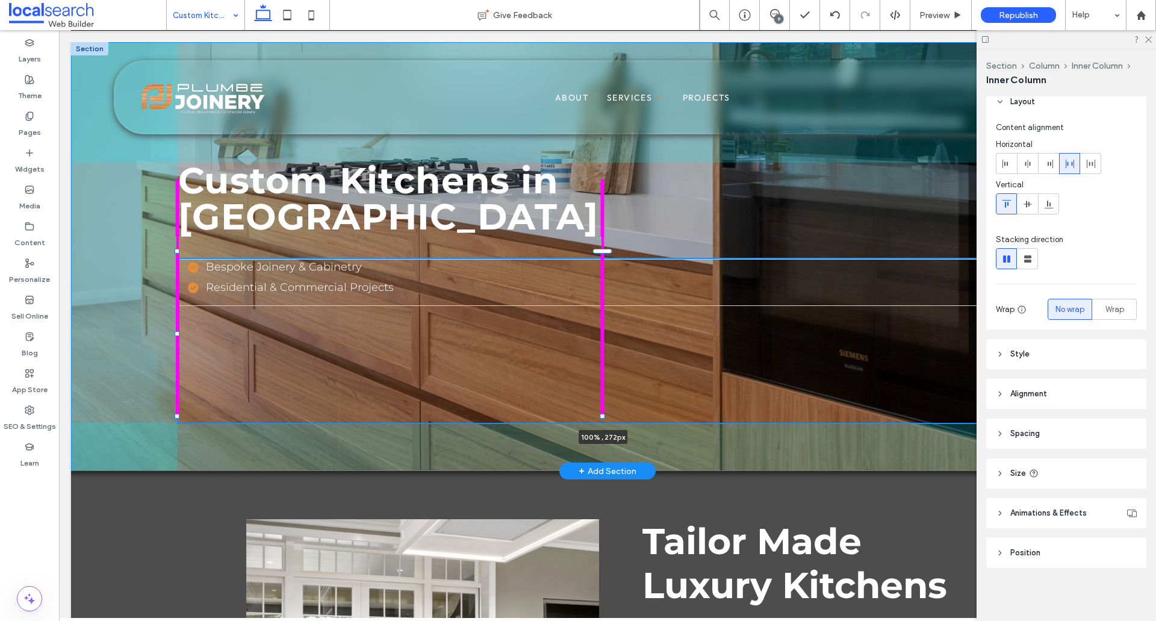
drag, startPoint x: 602, startPoint y: 417, endPoint x: 588, endPoint y: 426, distance: 17.0
click at [588, 426] on div "Custom Kitchens in [GEOGRAPHIC_DATA] Bespoke Joinery & Cabinetry Residential & …" at bounding box center [607, 256] width 1073 height 429
type input "**"
type input "***"
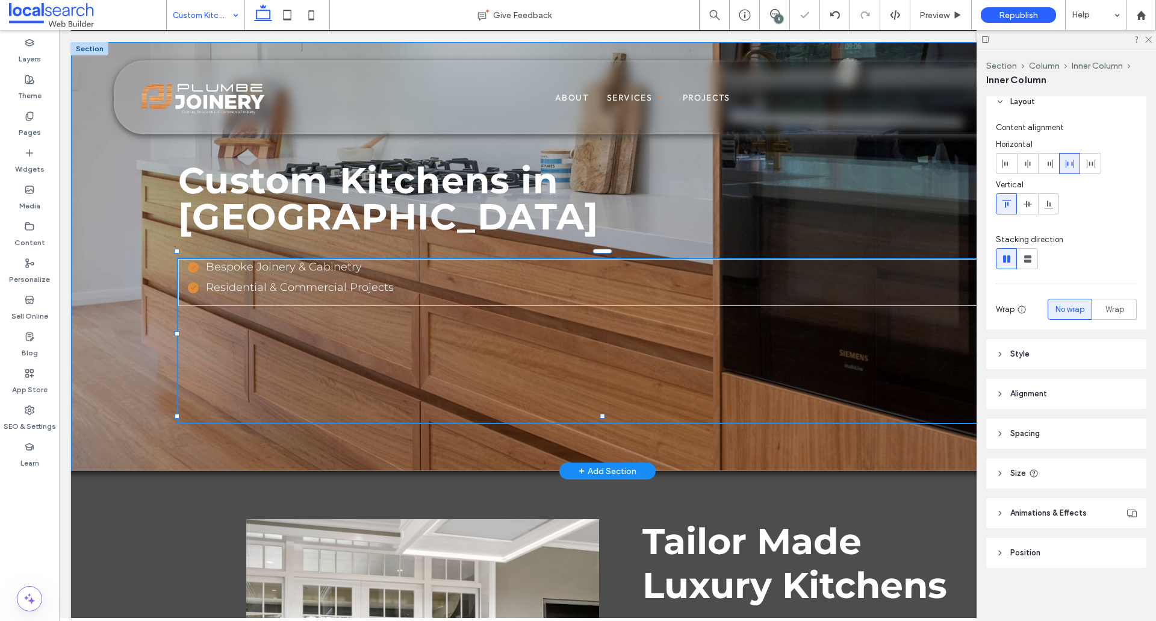
type input "**"
click at [547, 447] on div "Custom Kitchens in [GEOGRAPHIC_DATA] Bespoke Joinery & Cabinetry Residential & …" at bounding box center [607, 256] width 1073 height 429
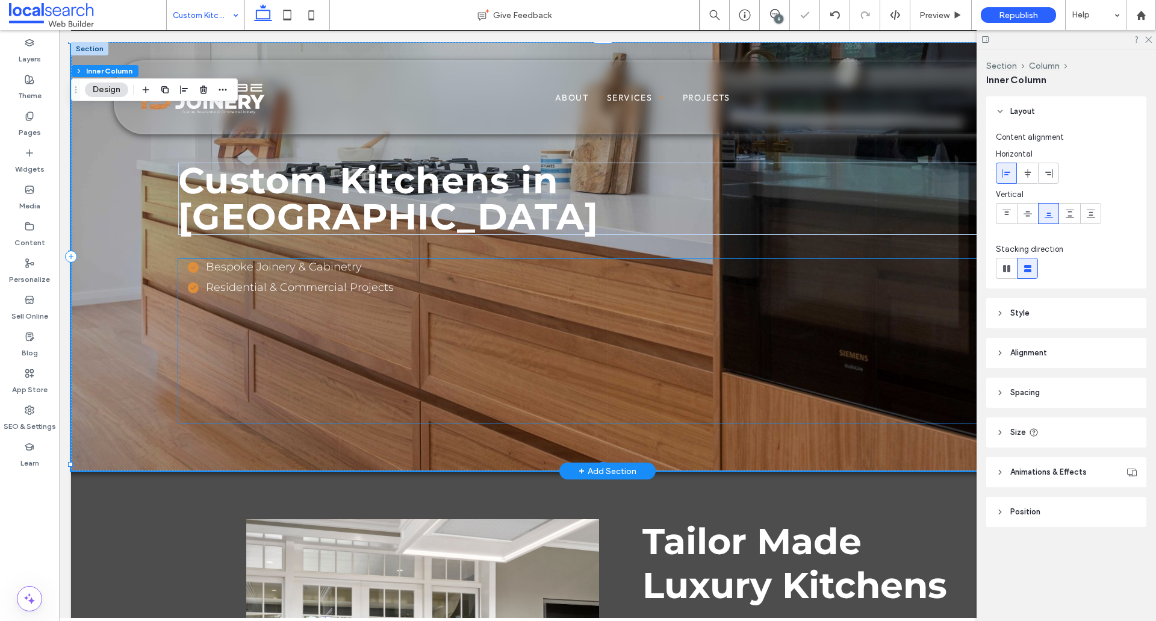
click at [597, 381] on div "Bespoke Joinery & Cabinetry Residential & Commercial Projects" at bounding box center [606, 341] width 857 height 164
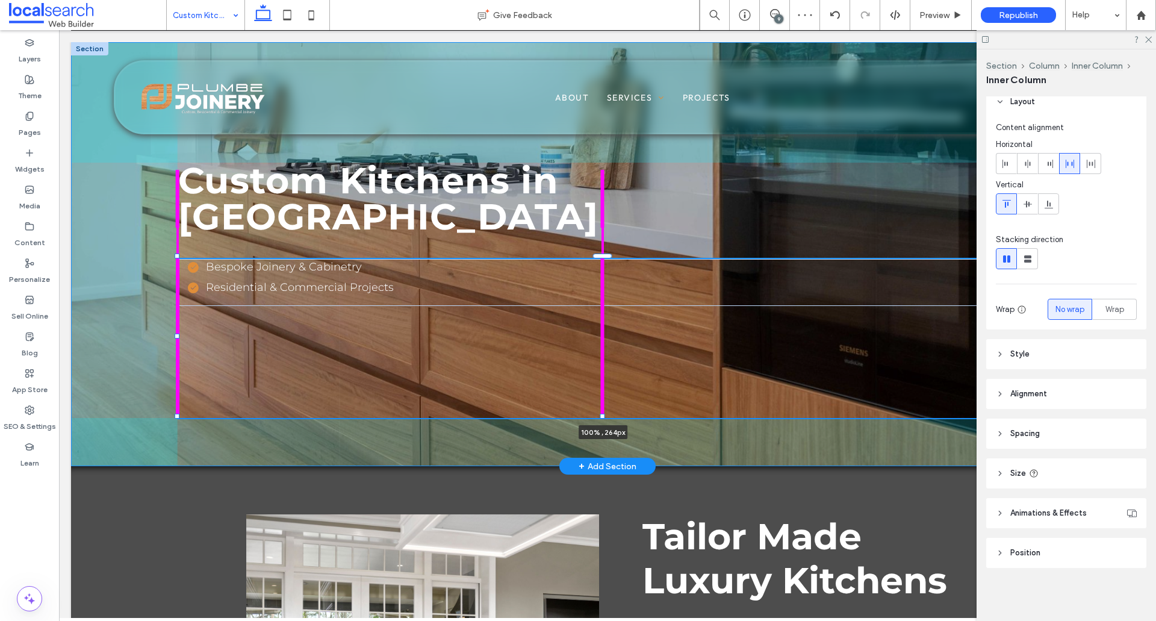
click at [603, 411] on div "Custom Kitchens in [GEOGRAPHIC_DATA] Bespoke Joinery & Cabinetry Residential & …" at bounding box center [607, 254] width 1073 height 424
type input "**"
type input "***"
type input "**"
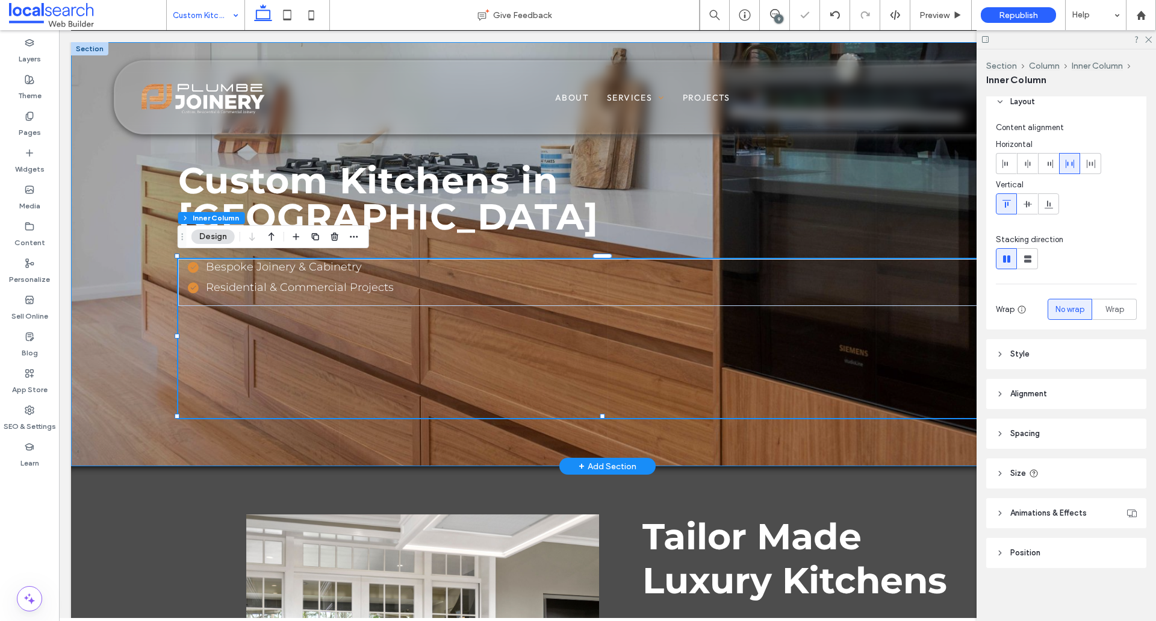
click at [594, 438] on div "Custom Kitchens in [GEOGRAPHIC_DATA] Bespoke Joinery & Cabinetry Residential & …" at bounding box center [607, 254] width 1073 height 424
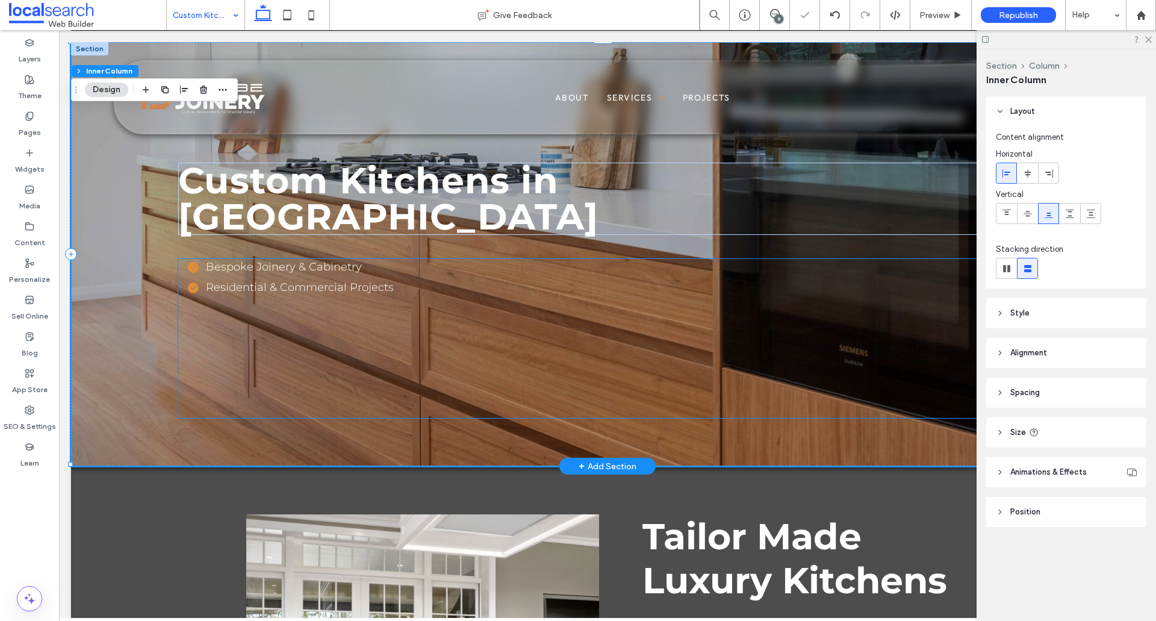
click at [604, 381] on div "Bespoke Joinery & Cabinetry Residential & Commercial Projects" at bounding box center [606, 338] width 857 height 159
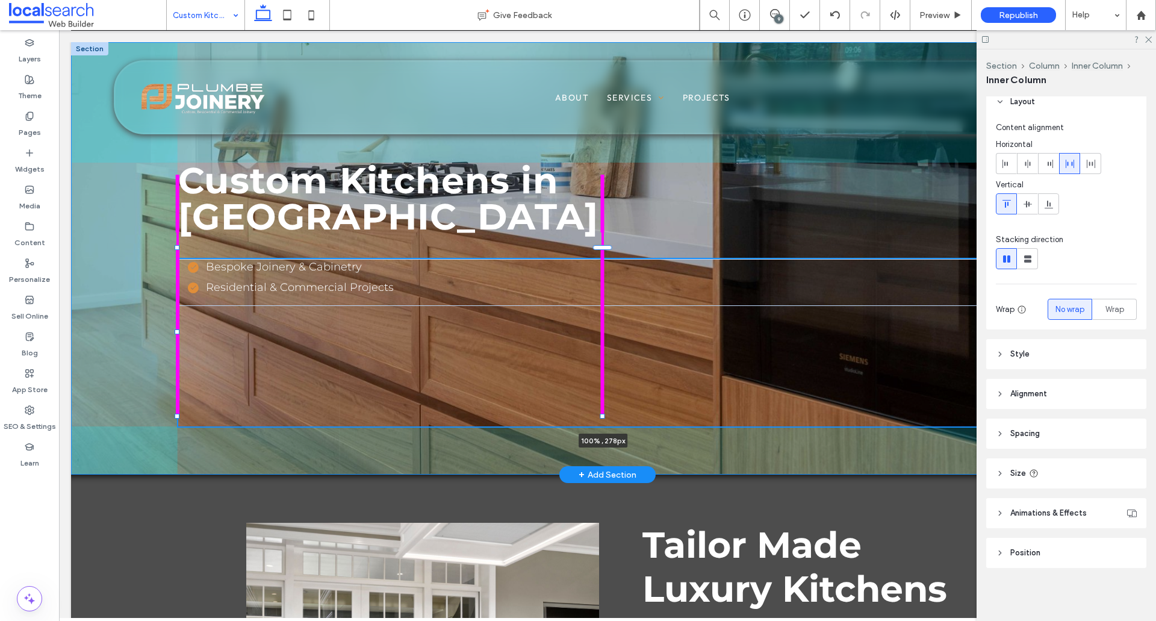
drag, startPoint x: 603, startPoint y: 415, endPoint x: 607, endPoint y: 423, distance: 9.2
click at [607, 423] on div "Custom Kitchens in [GEOGRAPHIC_DATA] Bespoke Joinery & Cabinetry Residential & …" at bounding box center [607, 258] width 1073 height 432
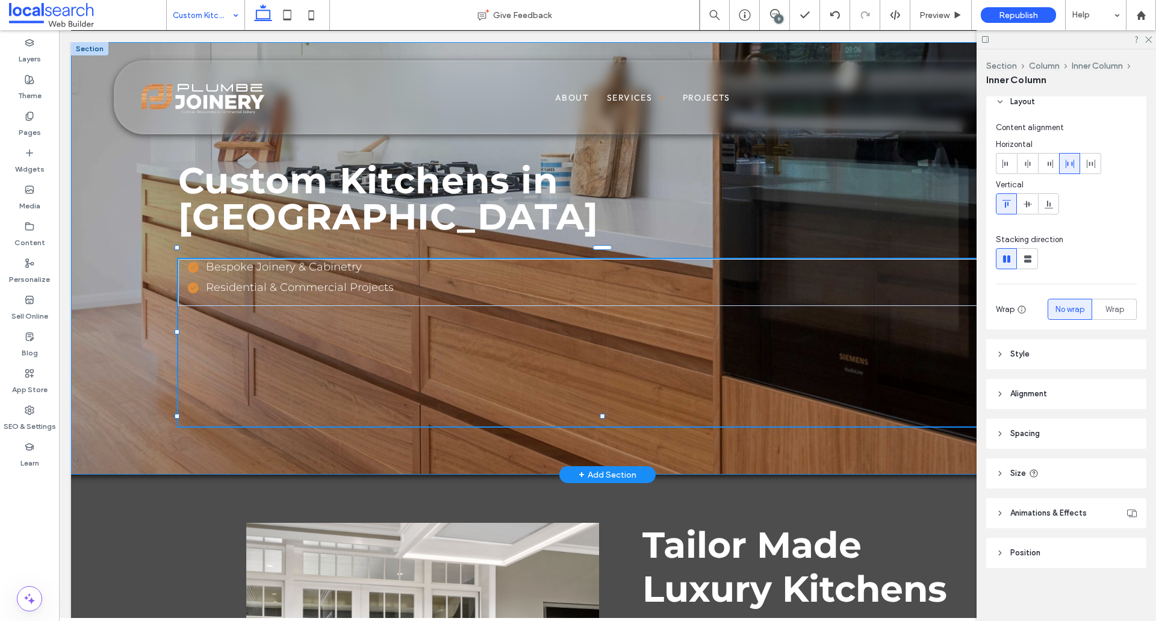
type input "**"
type input "***"
type input "**"
click at [717, 441] on div "Custom Kitchens in [GEOGRAPHIC_DATA] Bespoke Joinery & Cabinetry Residential & …" at bounding box center [607, 258] width 1073 height 432
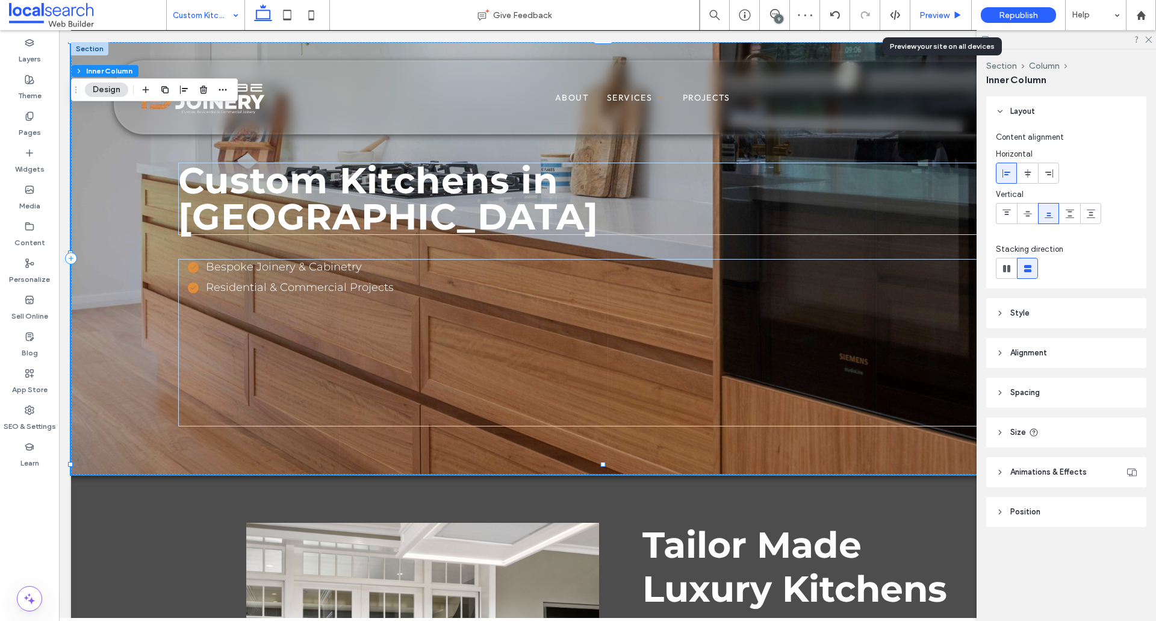
click at [935, 16] on span "Preview" at bounding box center [935, 15] width 30 height 10
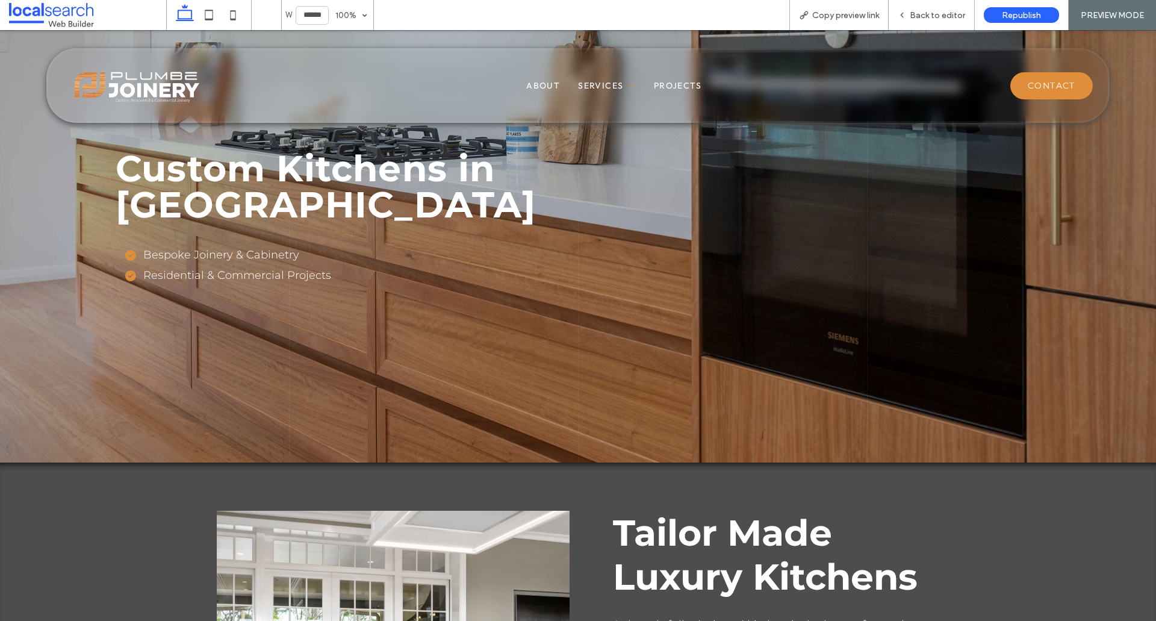
click at [935, 16] on span "Back to editor" at bounding box center [937, 15] width 55 height 10
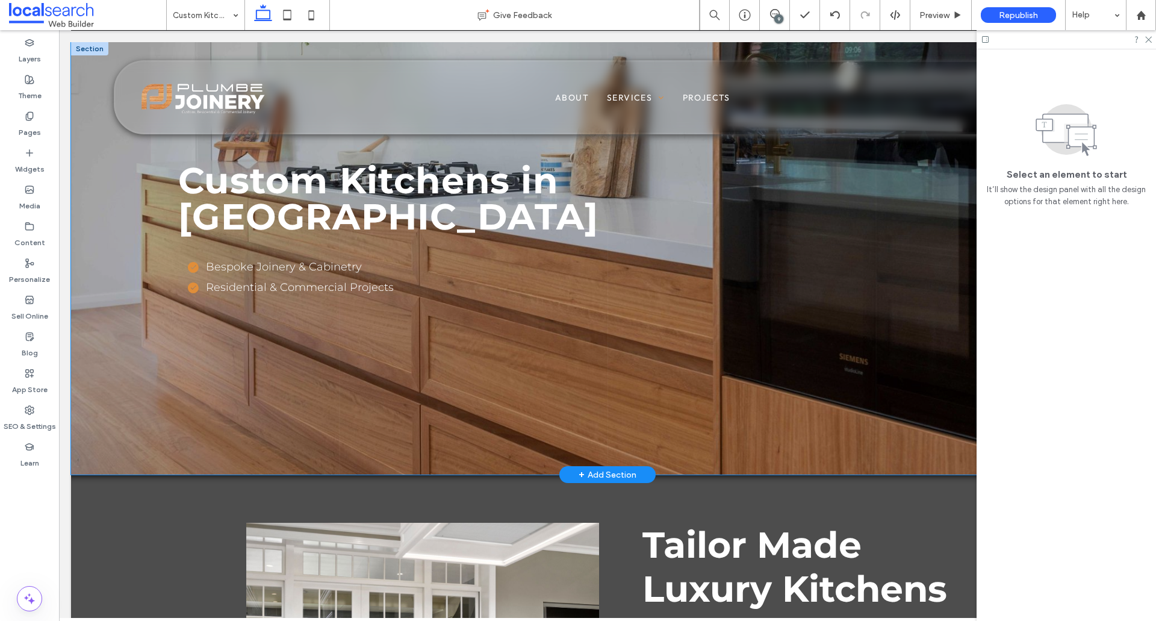
click at [366, 346] on div "Bespoke Joinery & Cabinetry Residential & Commercial Projects" at bounding box center [606, 342] width 857 height 167
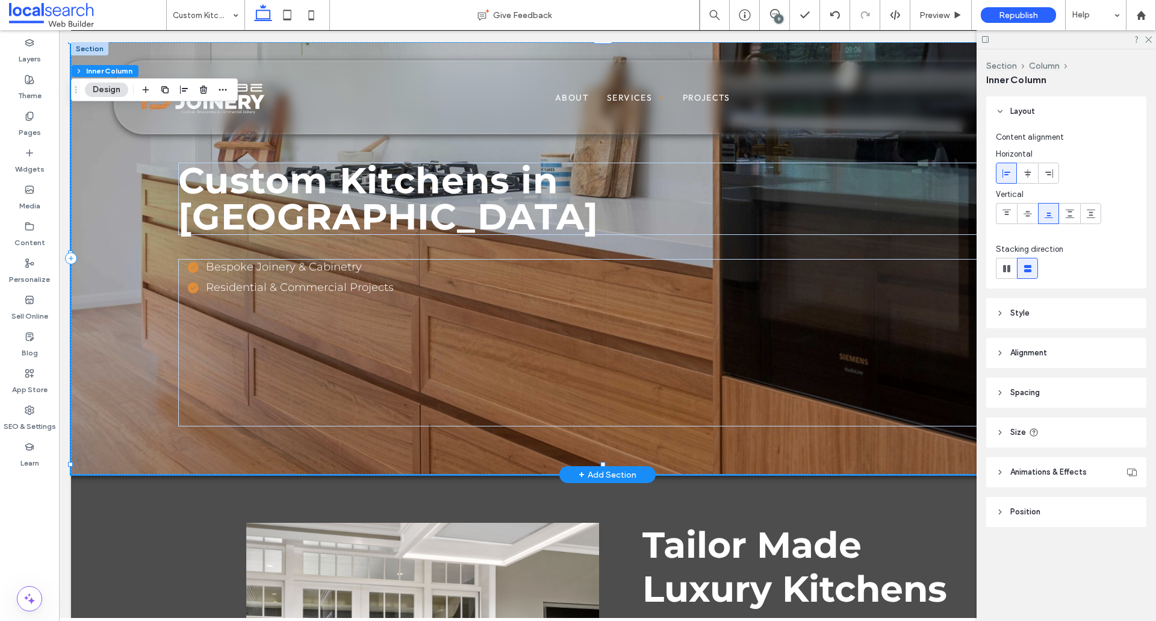
click at [256, 237] on div "Custom Kitchens in [GEOGRAPHIC_DATA] Bespoke Joinery & Cabinetry Residential & …" at bounding box center [607, 258] width 1073 height 432
click at [378, 298] on div "Bespoke Joinery & Cabinetry Residential & Commercial Projects" at bounding box center [606, 342] width 857 height 167
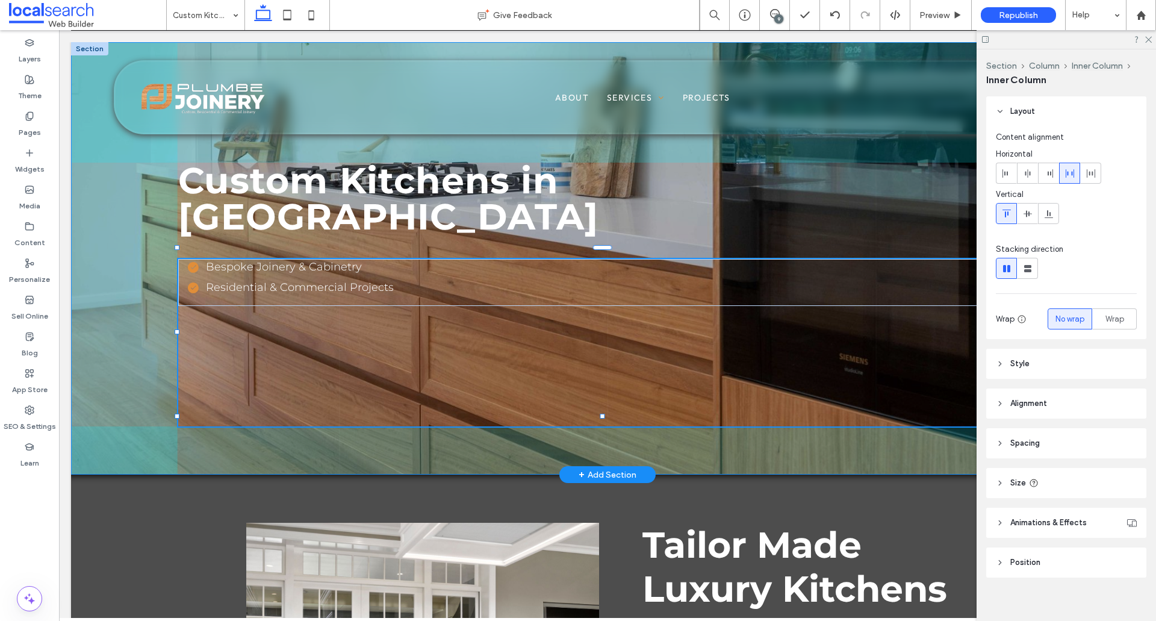
scroll to position [10, 0]
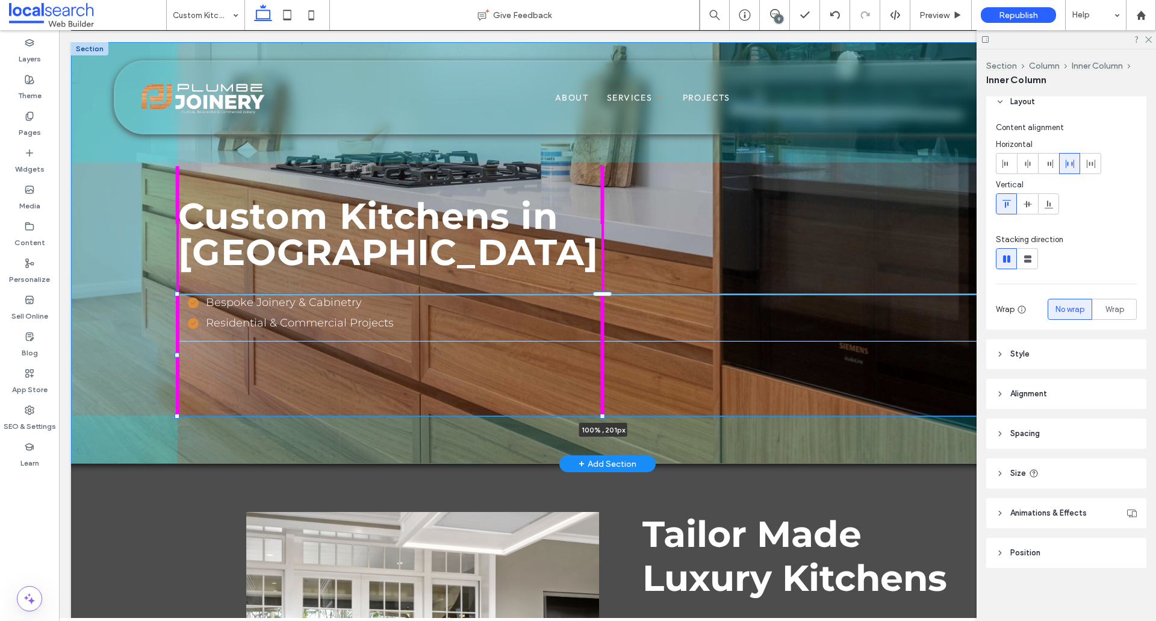
drag, startPoint x: 600, startPoint y: 418, endPoint x: 593, endPoint y: 372, distance: 46.9
click at [593, 372] on div "Custom Kitchens in [GEOGRAPHIC_DATA] Bespoke Joinery & Cabinetry Residential & …" at bounding box center [607, 253] width 1073 height 422
type input "**"
type input "***"
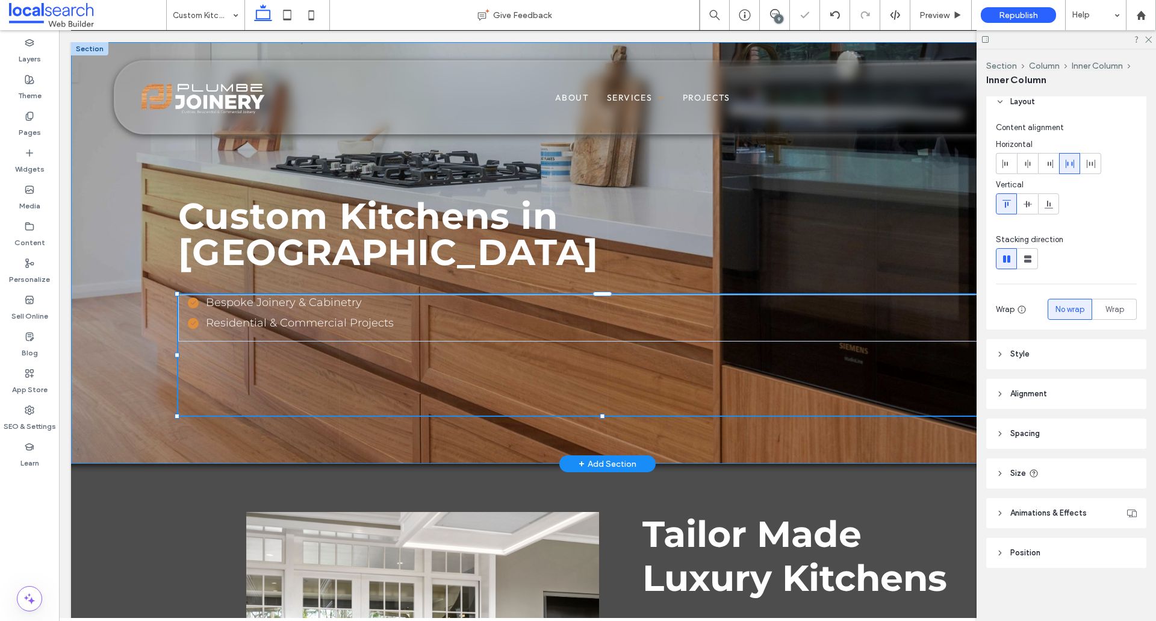
type input "**"
click at [449, 443] on div "Custom Kitchens in [GEOGRAPHIC_DATA] Bespoke Joinery & Cabinetry Residential & …" at bounding box center [607, 253] width 1073 height 422
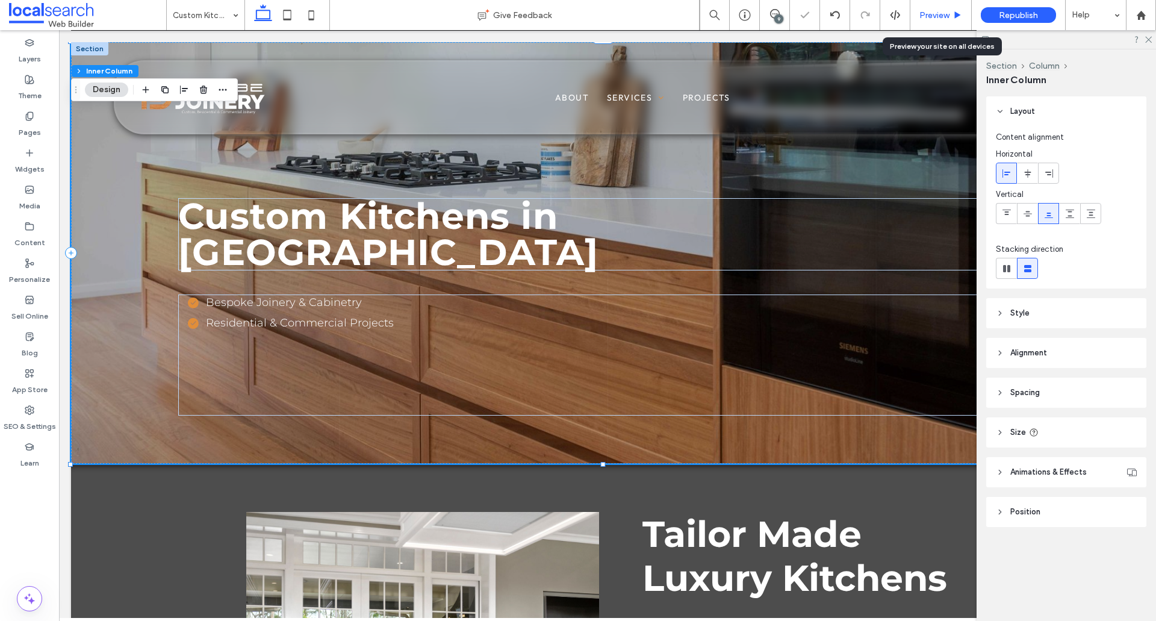
click at [920, 19] on span "Preview" at bounding box center [935, 15] width 30 height 10
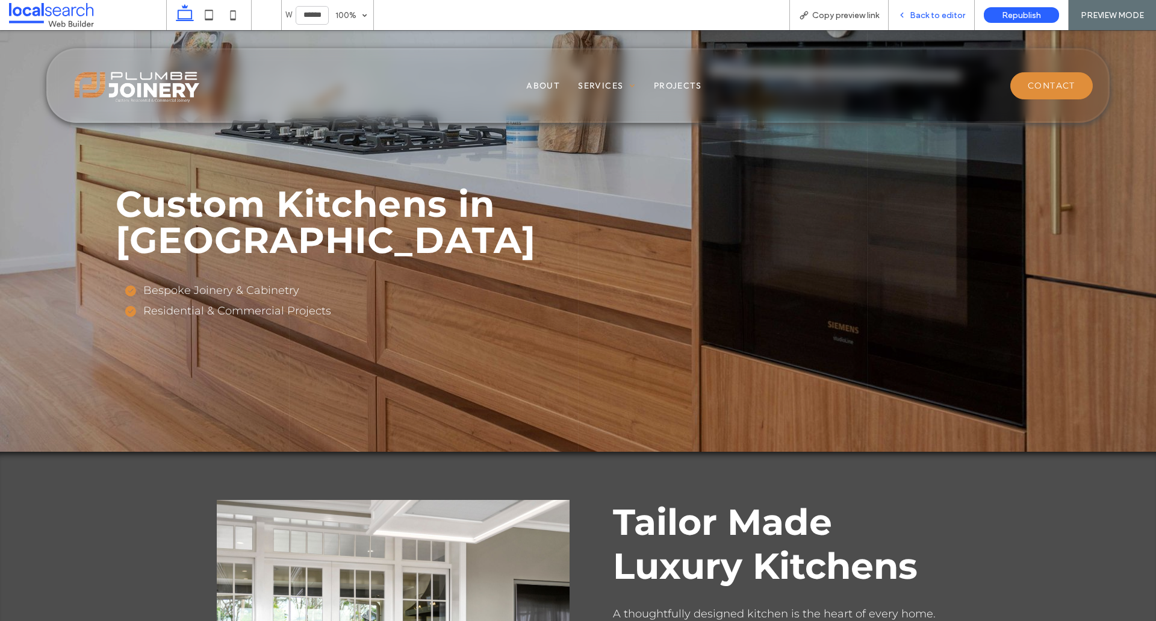
click at [921, 19] on span "Back to editor" at bounding box center [937, 15] width 55 height 10
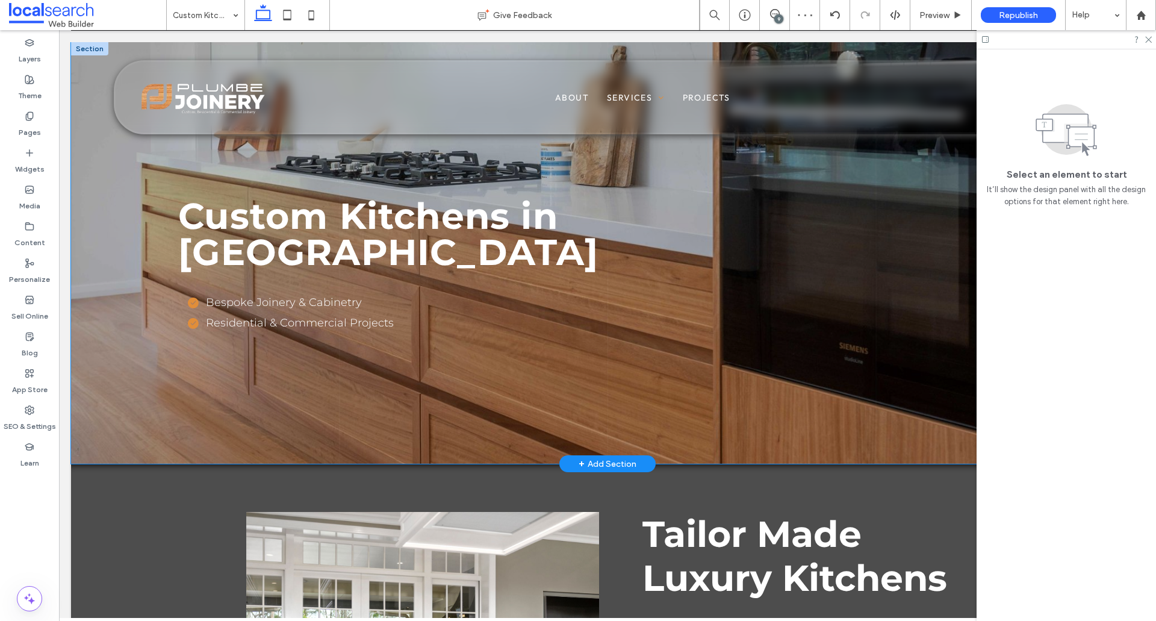
click at [473, 370] on div "Bespoke Joinery & Cabinetry Residential & Commercial Projects" at bounding box center [606, 354] width 857 height 121
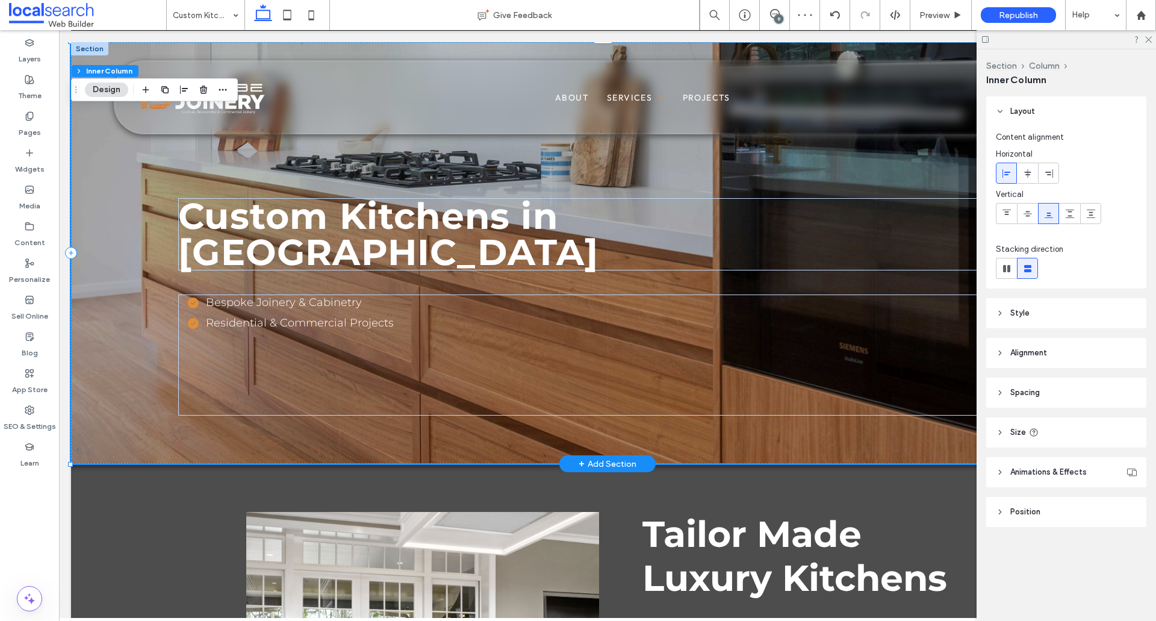
click at [473, 370] on div "Bespoke Joinery & Cabinetry Residential & Commercial Projects" at bounding box center [606, 354] width 857 height 121
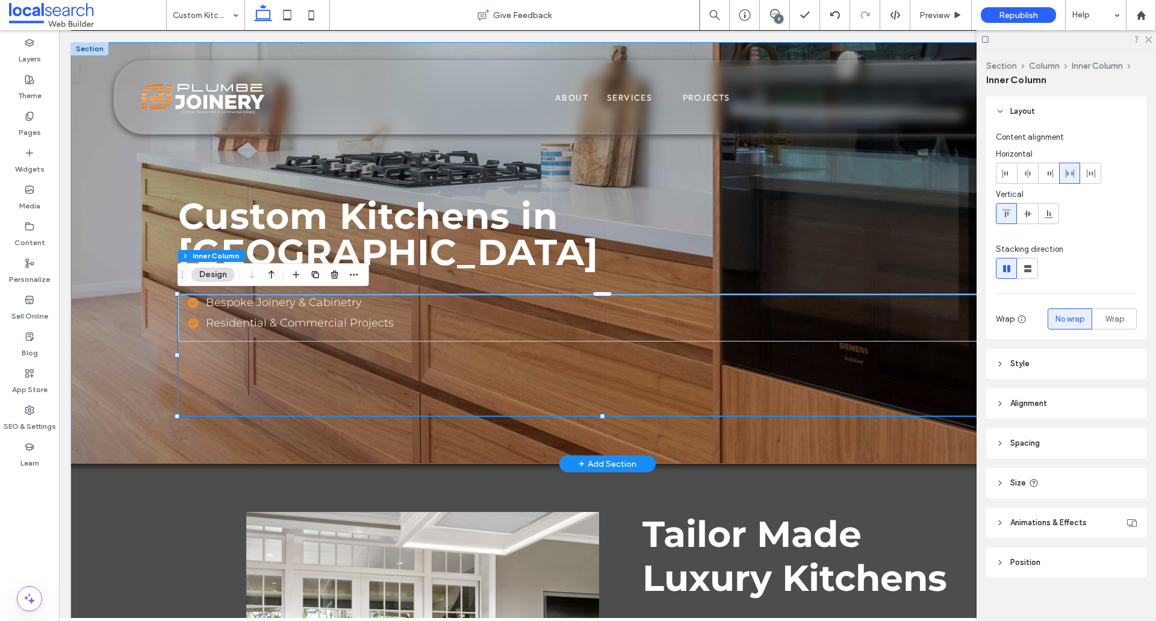
type input "**"
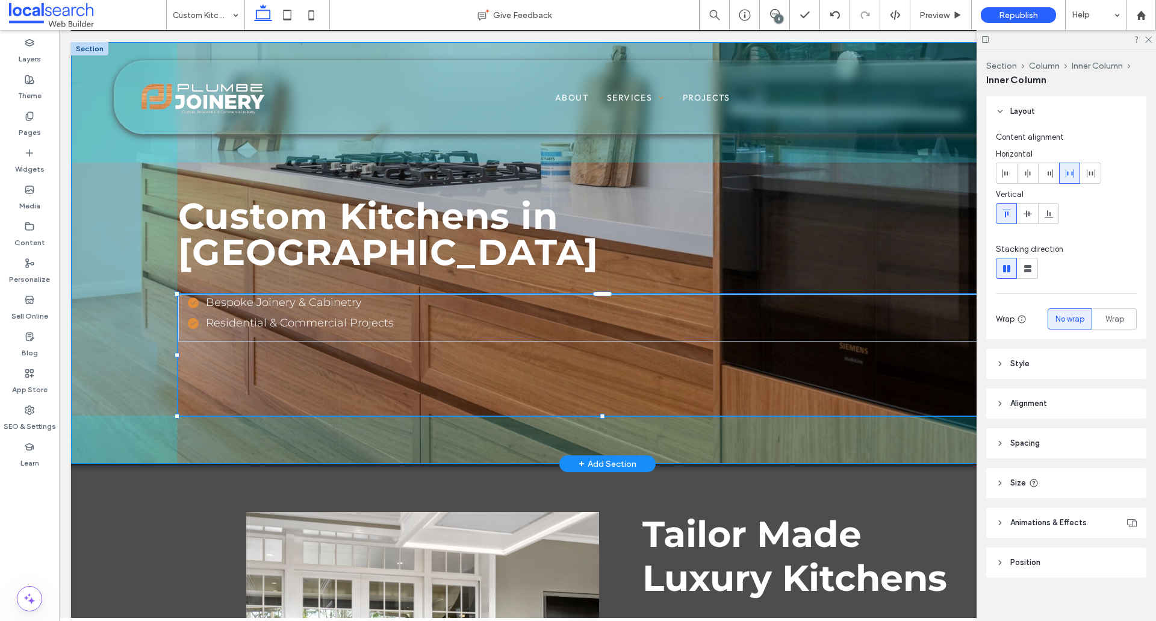
scroll to position [10, 0]
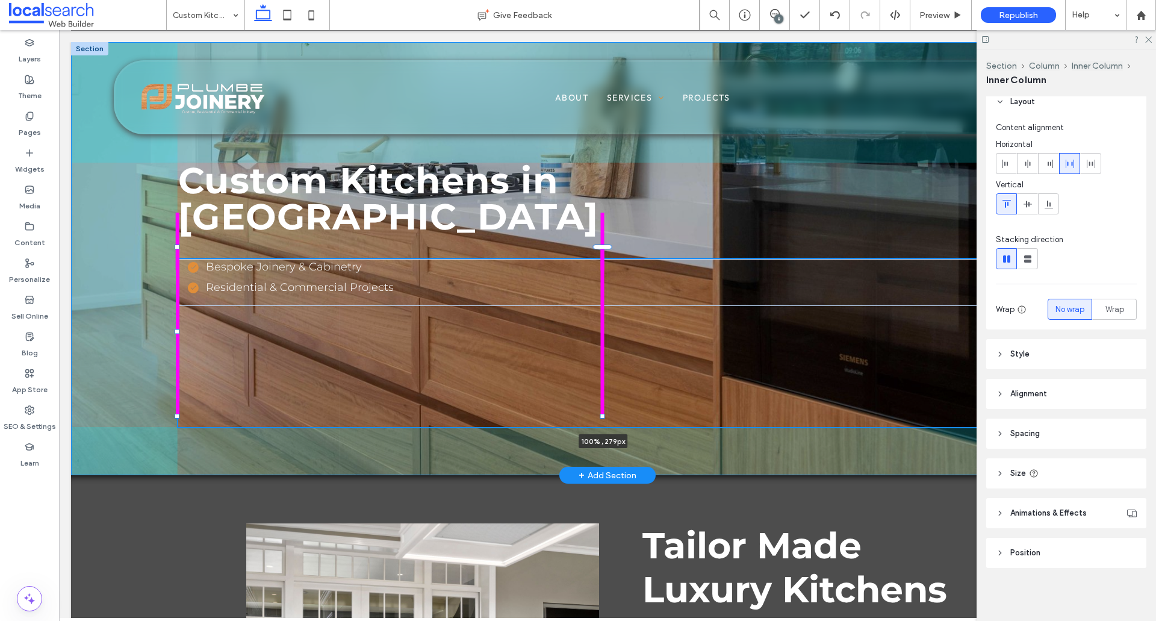
click at [599, 464] on div "Custom Kitchens in Coffs Harbour Bespoke Joinery & Cabinetry Residential & Comm…" at bounding box center [607, 258] width 1073 height 433
type input "**"
type input "***"
type input "**"
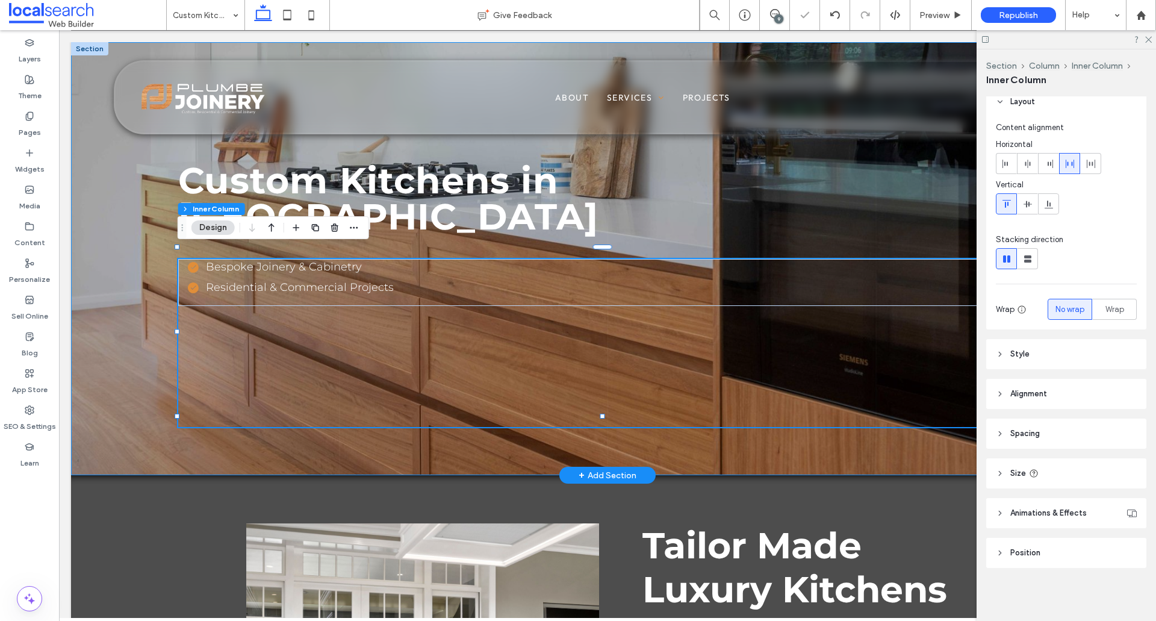
click at [360, 456] on div "Custom Kitchens in Coffs Harbour Bespoke Joinery & Cabinetry Residential & Comm…" at bounding box center [607, 258] width 1073 height 433
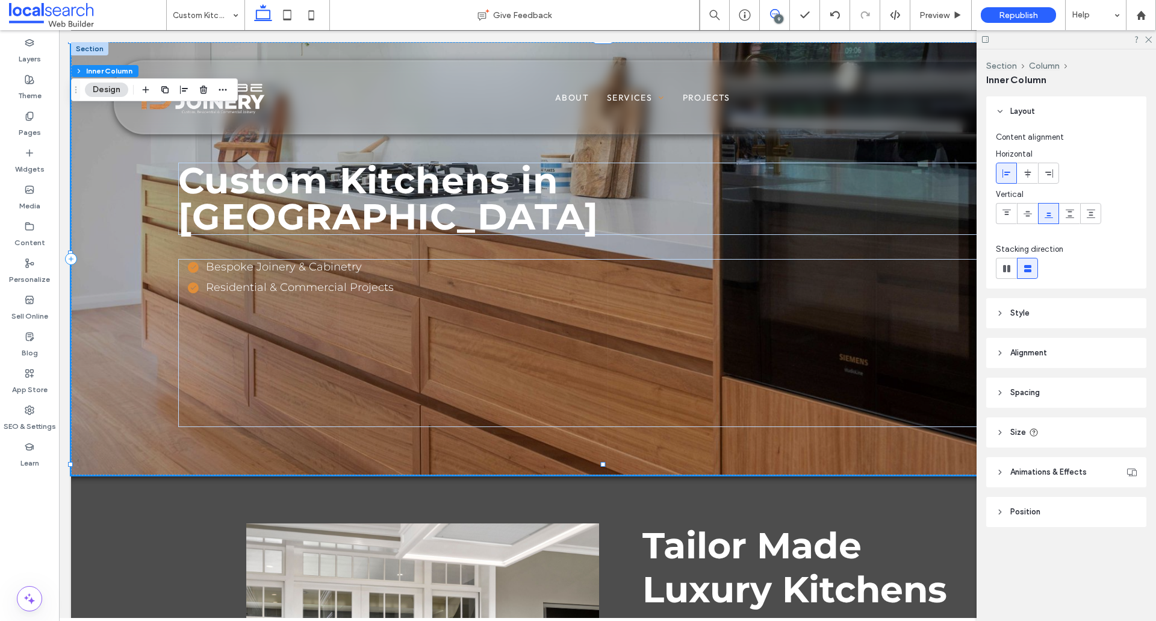
click at [773, 9] on icon at bounding box center [775, 14] width 10 height 10
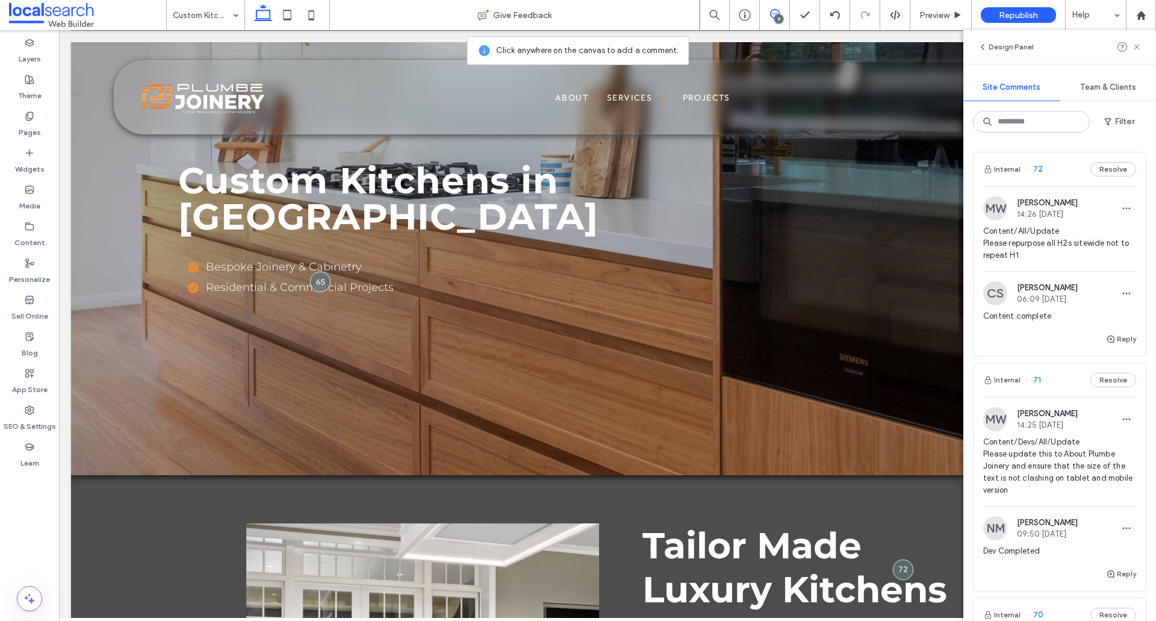
scroll to position [60, 0]
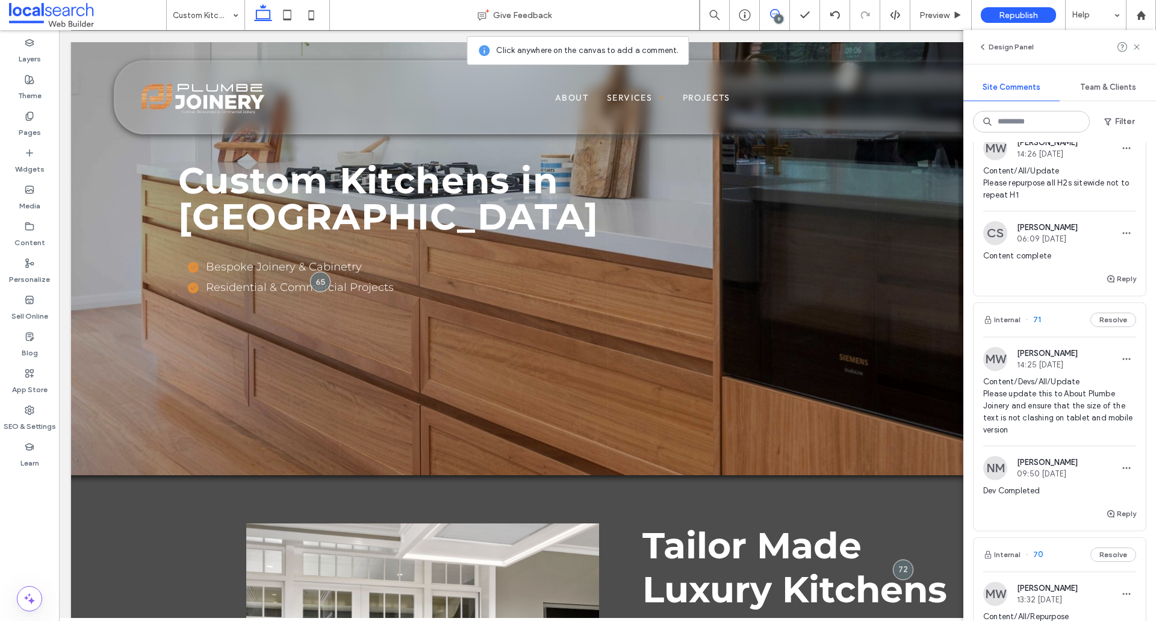
click at [1069, 414] on span "Content/Devs/All/Update Please update this to About Plumbe Joinery and ensure t…" at bounding box center [1059, 406] width 153 height 60
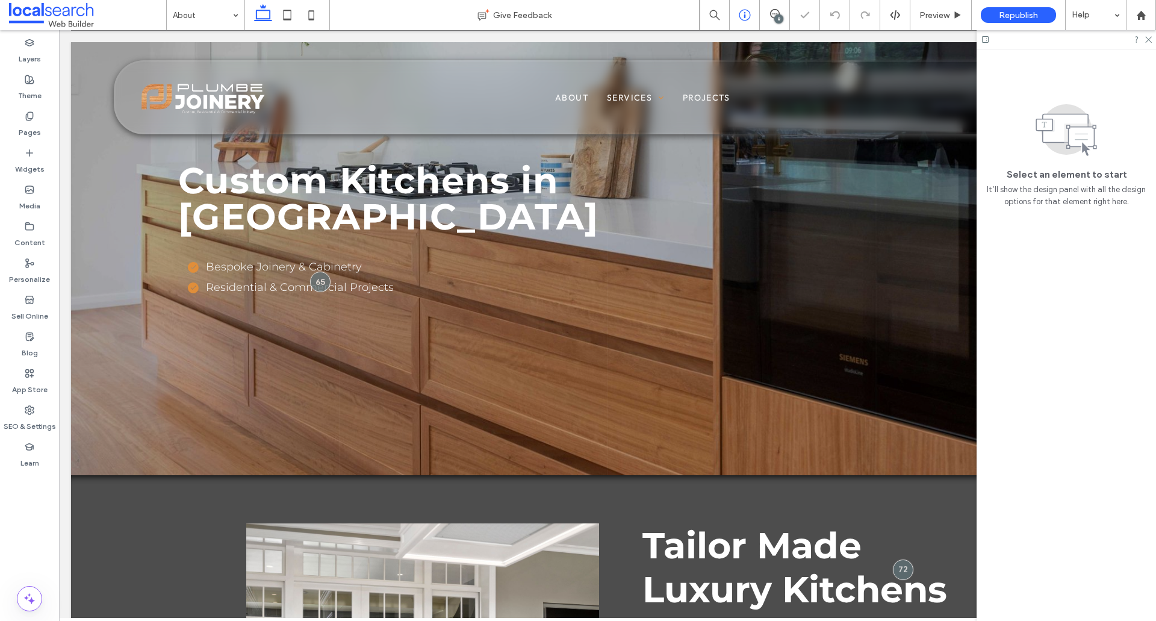
click at [779, 11] on icon at bounding box center [775, 14] width 10 height 10
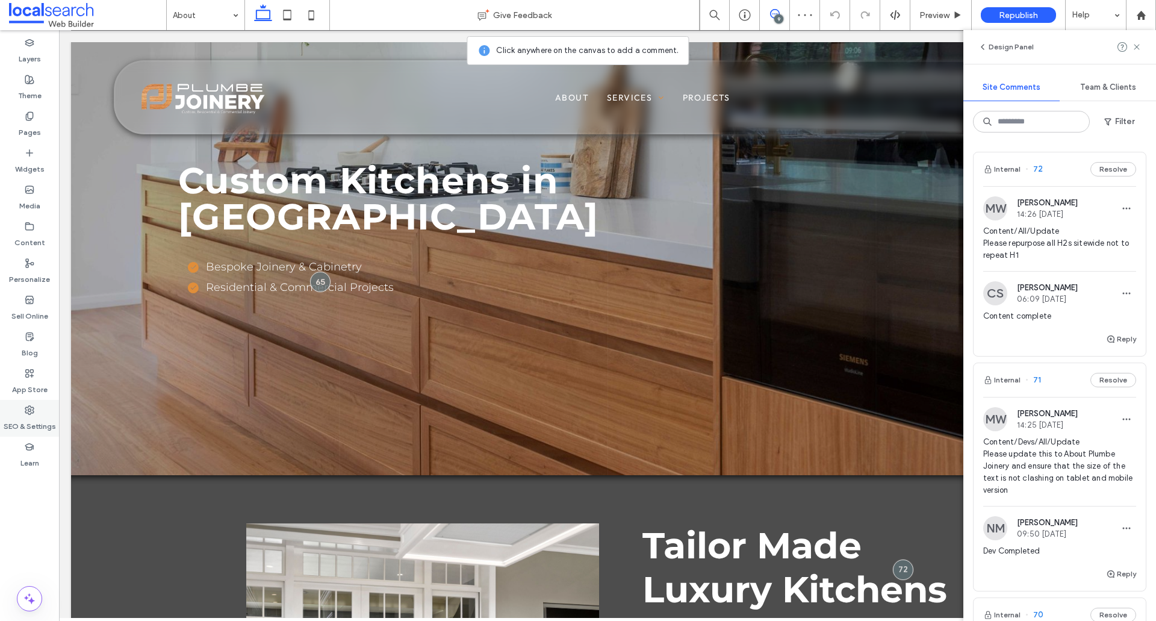
click at [37, 420] on label "SEO & Settings" at bounding box center [30, 423] width 52 height 17
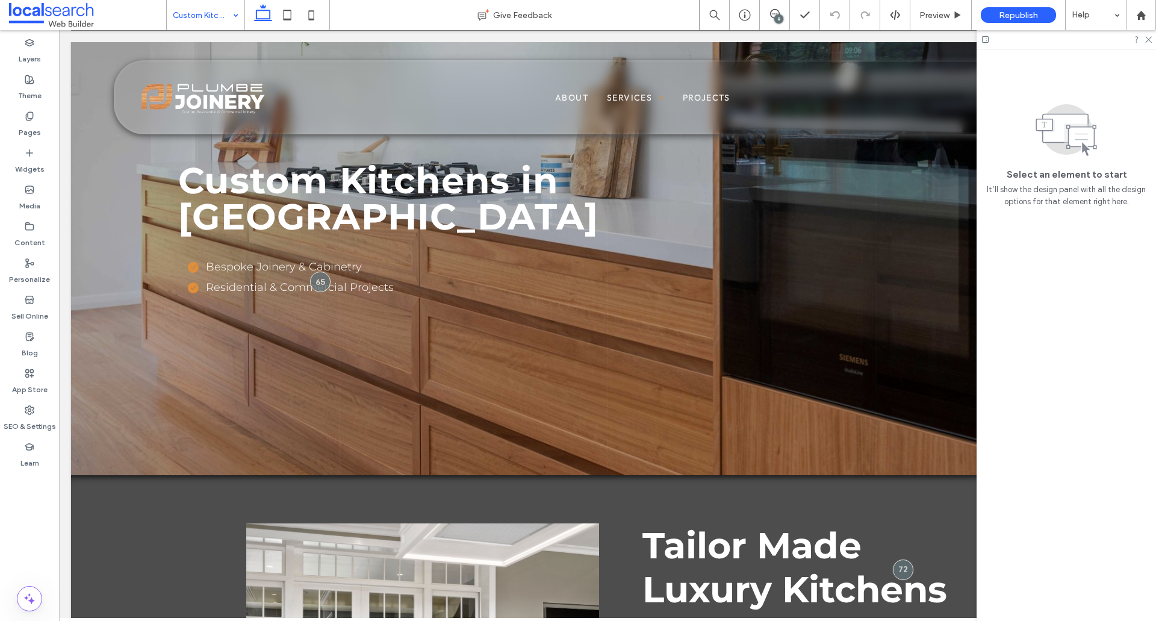
click at [221, 14] on div "Custom Kitchens Give Feedback 9 Preview Republish Help Design Panel Site Commen…" at bounding box center [578, 310] width 1156 height 621
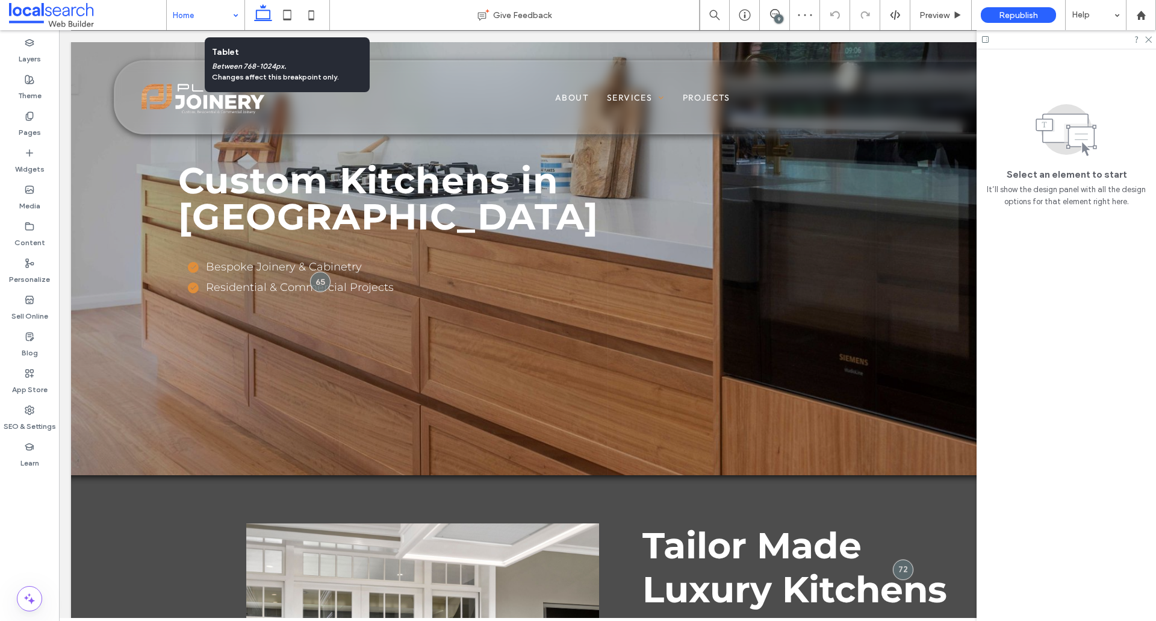
click at [230, 18] on div "Home" at bounding box center [206, 15] width 78 height 30
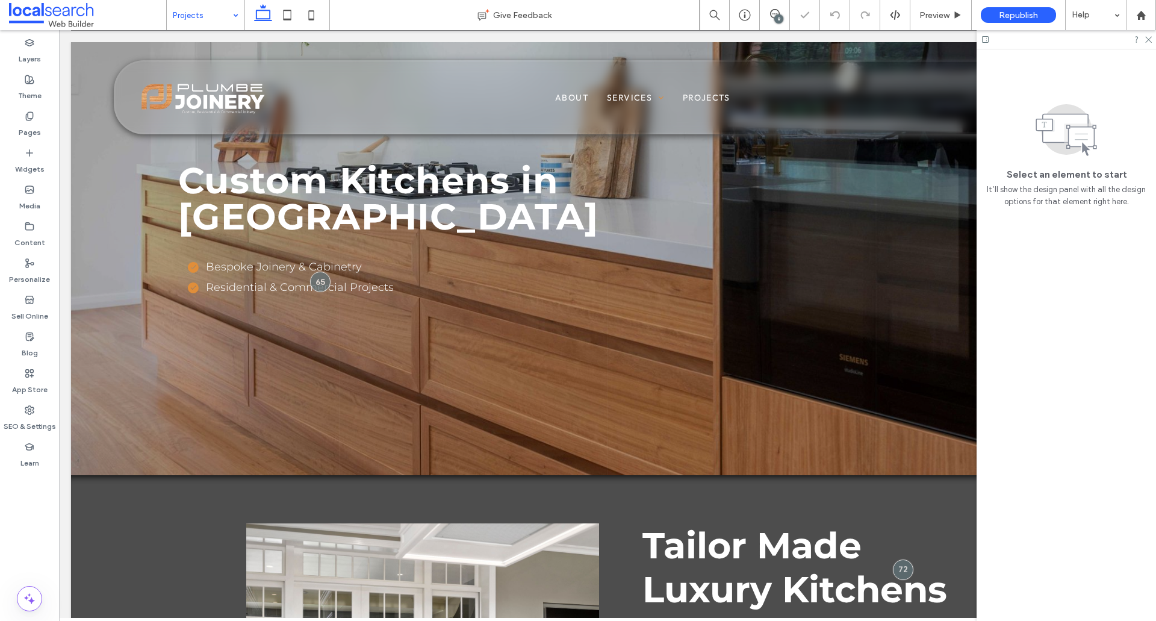
click at [234, 13] on div "Projects" at bounding box center [206, 15] width 78 height 30
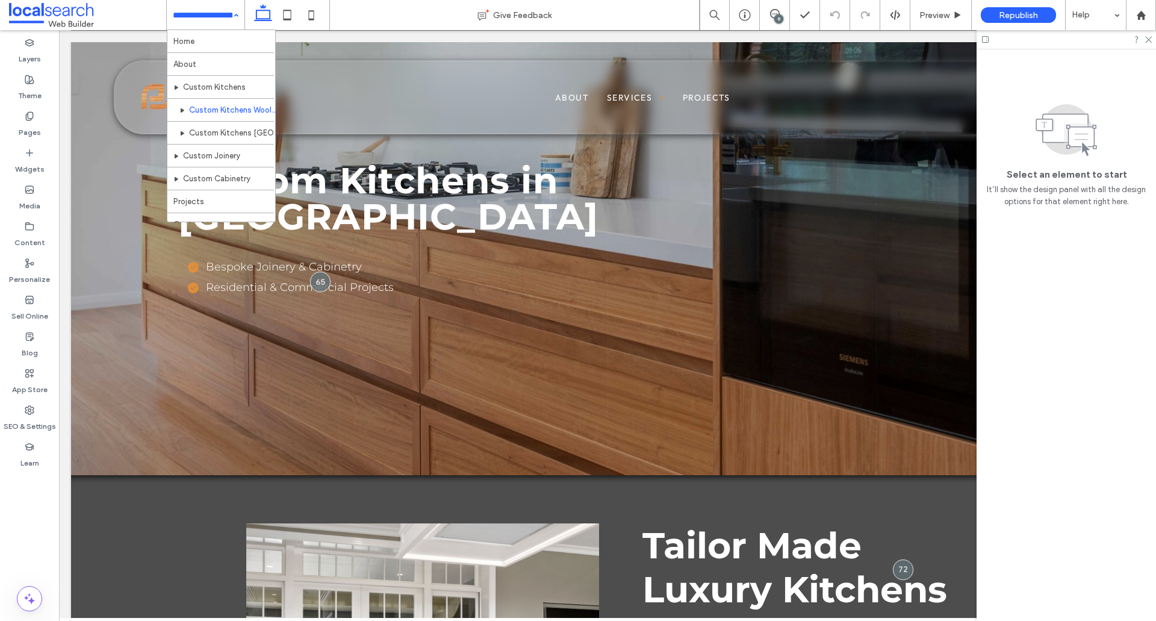
click at [208, 27] on input at bounding box center [203, 15] width 60 height 30
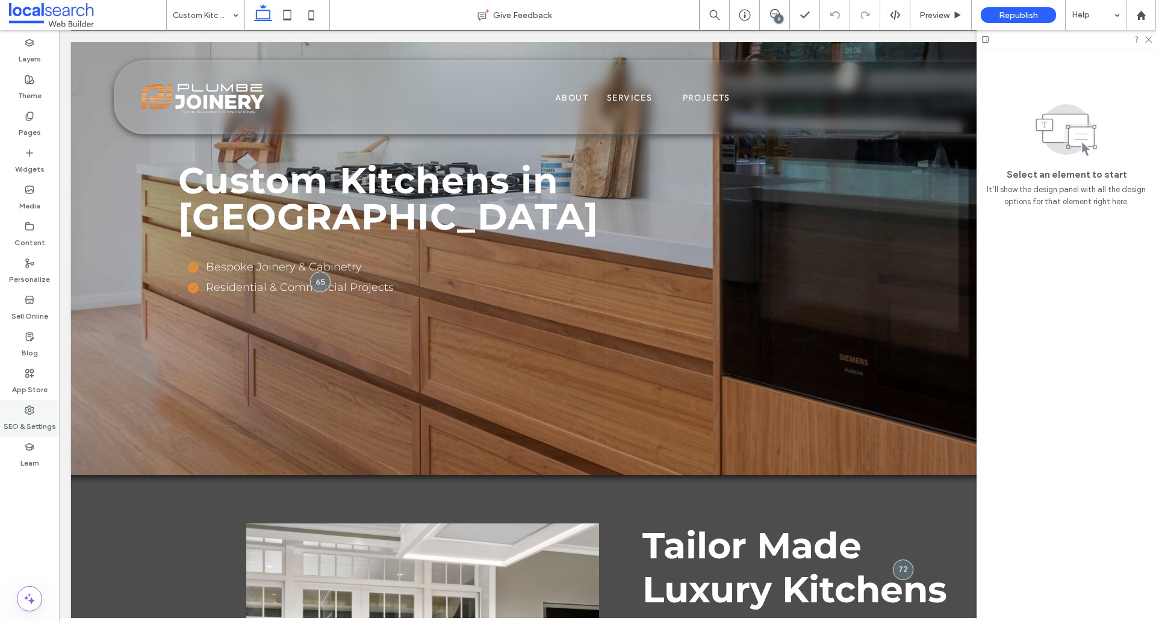
click at [33, 423] on label "SEO & Settings" at bounding box center [30, 423] width 52 height 17
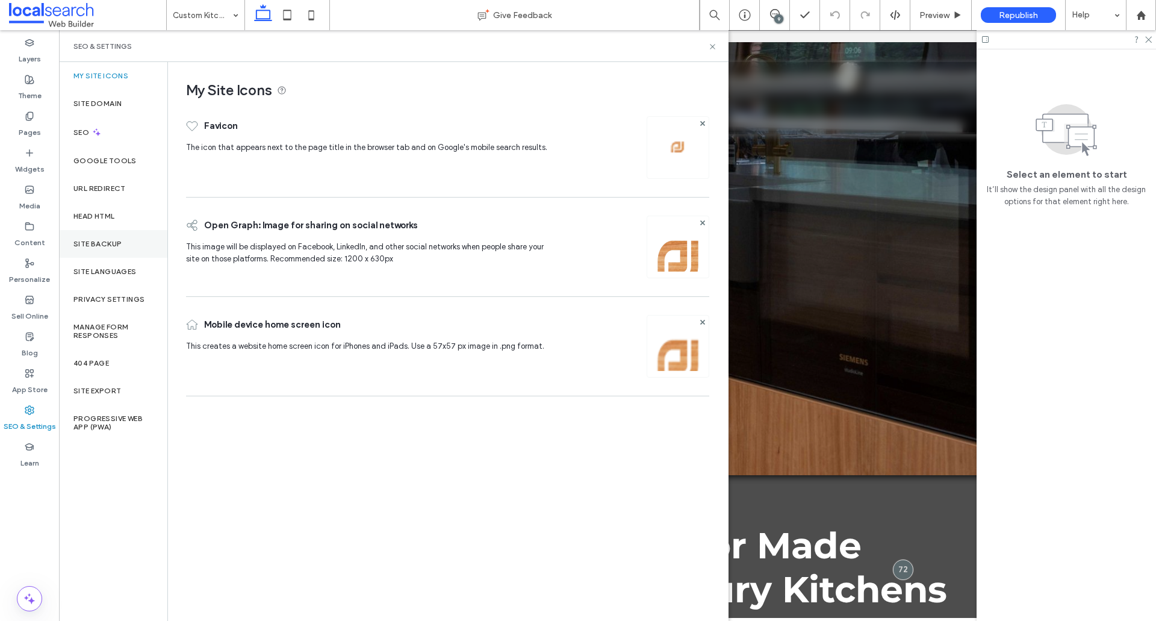
click at [135, 240] on div "Site Backup" at bounding box center [113, 244] width 108 height 28
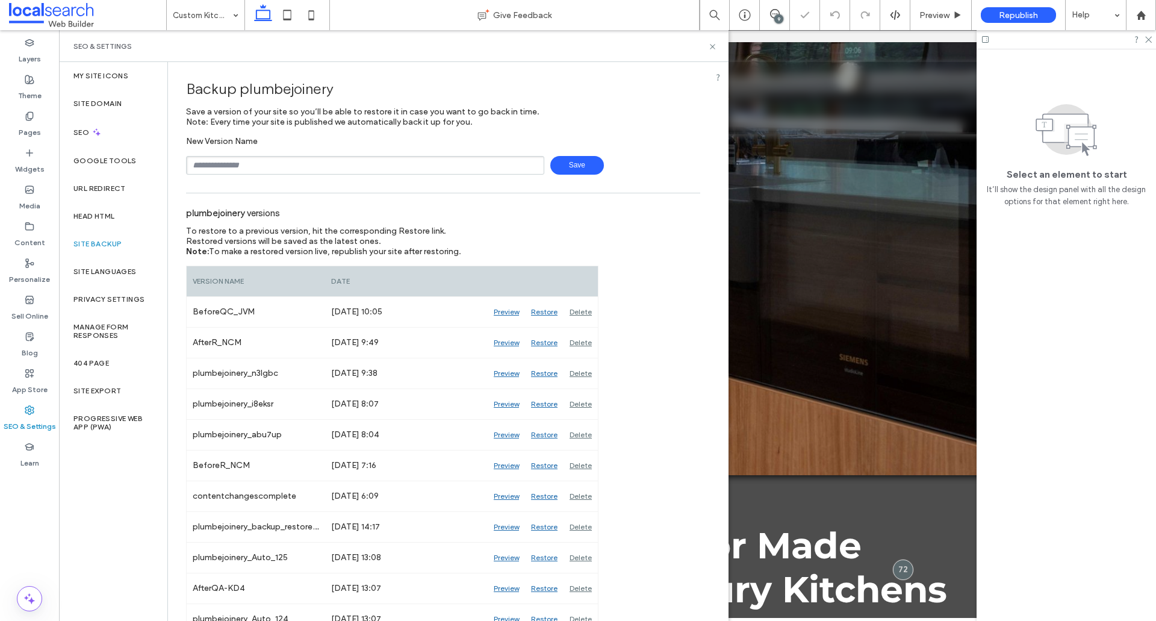
click at [346, 162] on input "text" at bounding box center [365, 165] width 358 height 19
type input "**********"
click at [575, 167] on span "Save" at bounding box center [577, 165] width 54 height 19
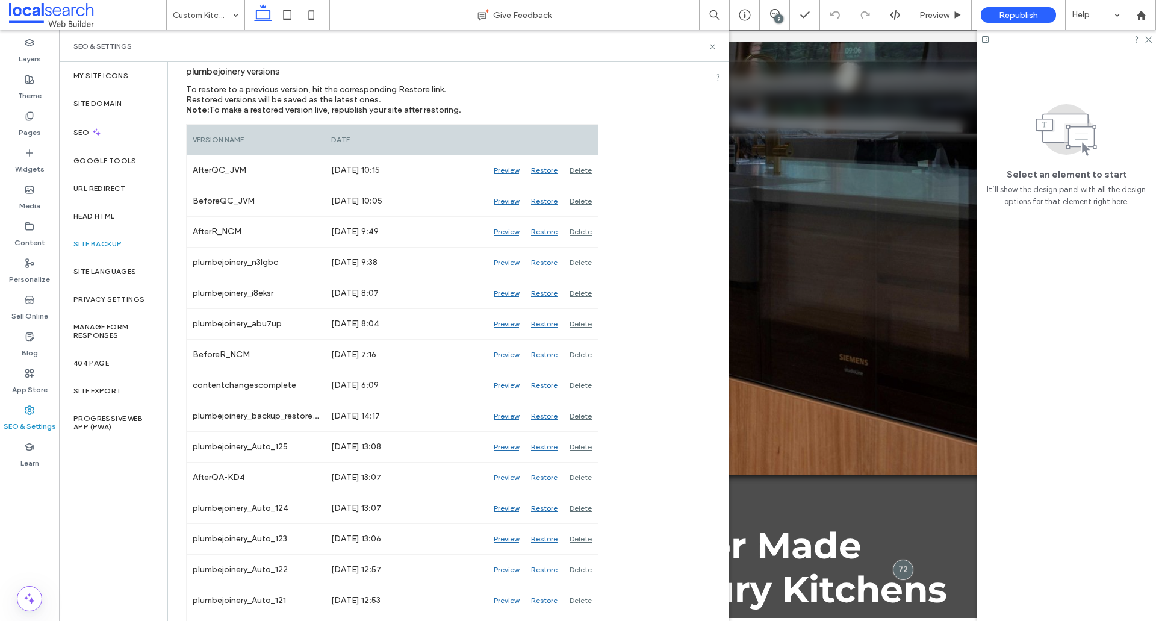
scroll to position [60, 0]
